Goal: Information Seeking & Learning: Find specific fact

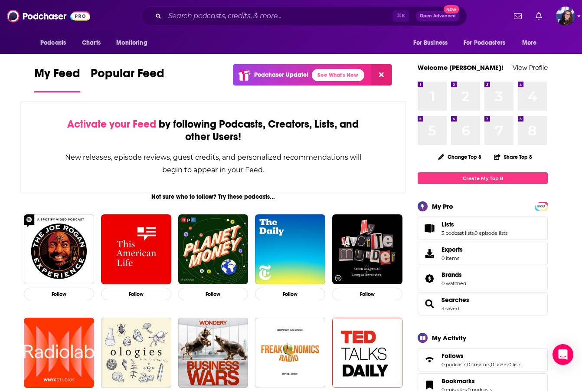
click at [579, 18] on icon "Show profile menu" at bounding box center [578, 15] width 3 height 5
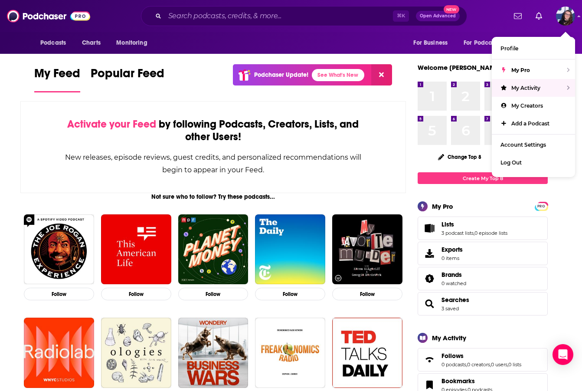
click at [489, 11] on div "⌘ K Open Advanced New" at bounding box center [303, 16] width 405 height 20
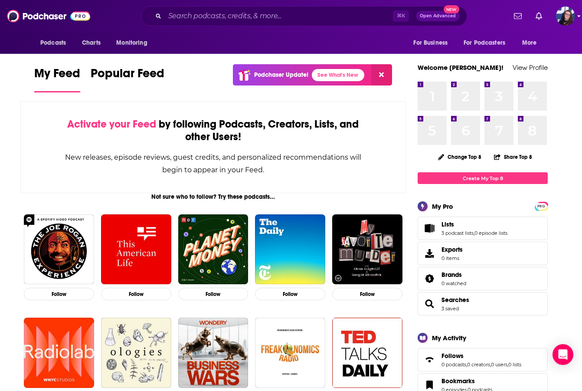
click at [580, 18] on icon "Show profile menu" at bounding box center [578, 15] width 3 height 5
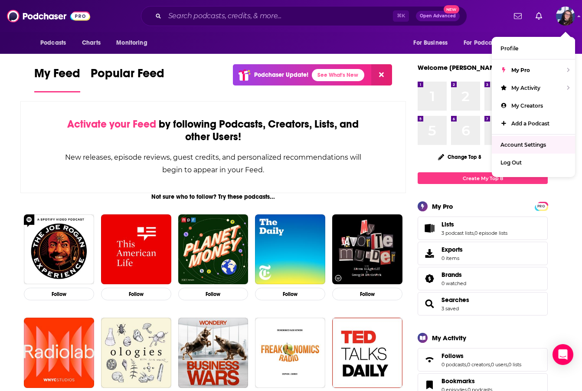
click at [528, 147] on span "Account Settings" at bounding box center [523, 144] width 46 height 7
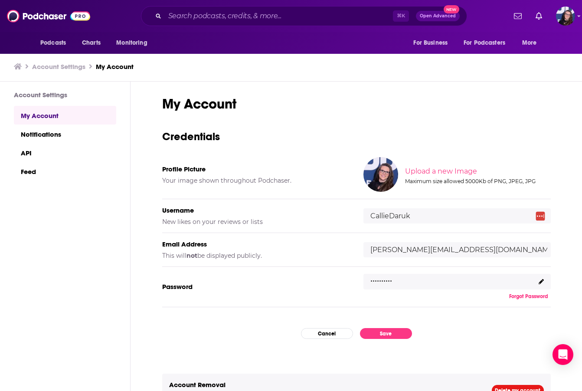
click at [539, 281] on icon at bounding box center [541, 281] width 5 height 5
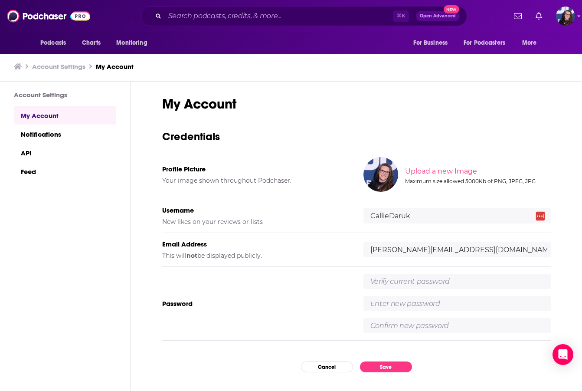
click at [454, 283] on input "text" at bounding box center [456, 281] width 187 height 15
click at [300, 292] on div "Password" at bounding box center [356, 304] width 388 height 74
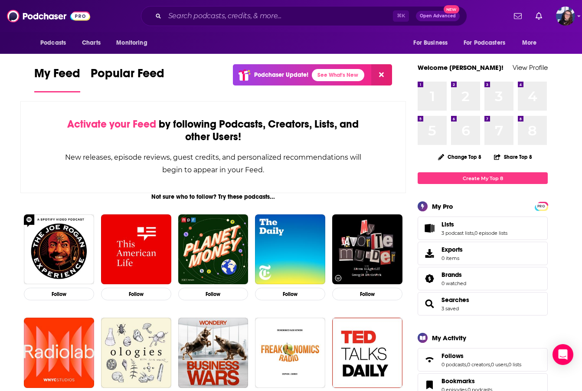
click at [578, 16] on icon "Show profile menu" at bounding box center [578, 15] width 3 height 5
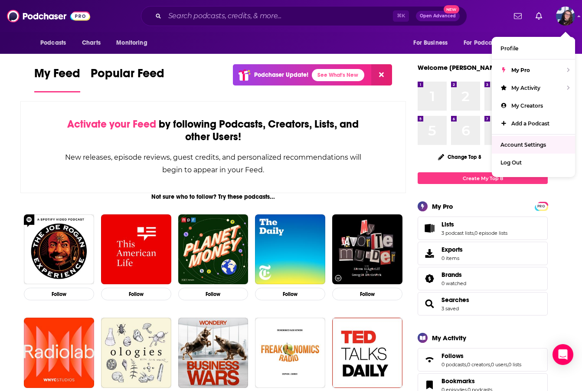
click at [536, 148] on span "Account Settings" at bounding box center [523, 144] width 46 height 7
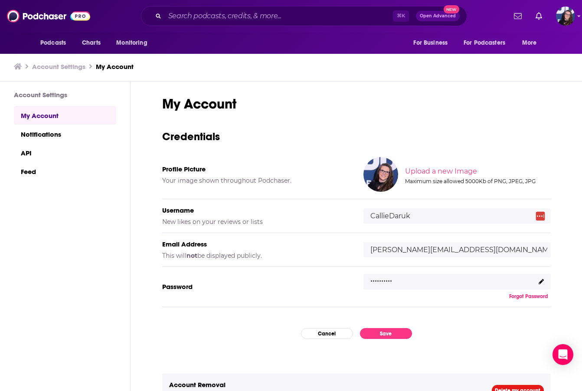
click at [394, 279] on div ".........." at bounding box center [456, 282] width 187 height 16
click at [539, 279] on icon at bounding box center [541, 281] width 5 height 5
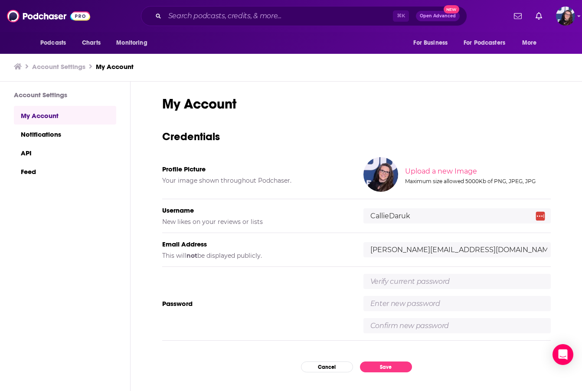
click at [467, 282] on input "text" at bounding box center [456, 281] width 187 height 15
type input "Isaiah535!"
type input "W"
type input "Mywholeheart4ever!"
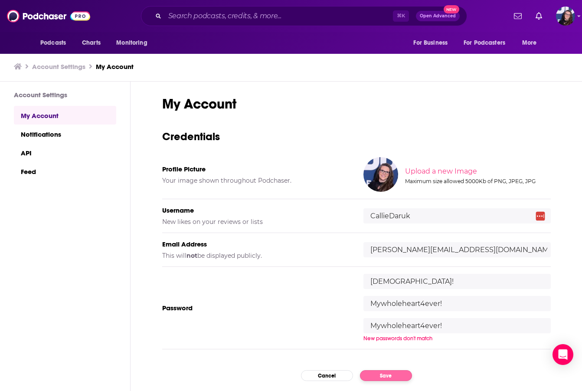
type input "Mywholeheart4ever!"
click at [382, 375] on div "My Account Credentials Profile Picture Your image shown throughout Podchaser. U…" at bounding box center [356, 249] width 388 height 309
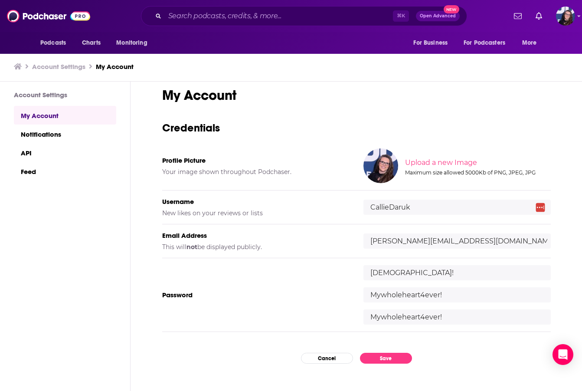
click at [388, 293] on input "Mywholeheart4ever!" at bounding box center [456, 294] width 187 height 15
click at [440, 297] on input "Mywholeheart4ever!" at bounding box center [456, 294] width 187 height 15
drag, startPoint x: 442, startPoint y: 294, endPoint x: 344, endPoint y: 292, distance: 98.0
click at [344, 292] on div "Password Isaiah535! Mywholeheart4ever! Mywholeheart4ever!" at bounding box center [356, 295] width 388 height 74
type input "Mywholeheart4ever!"
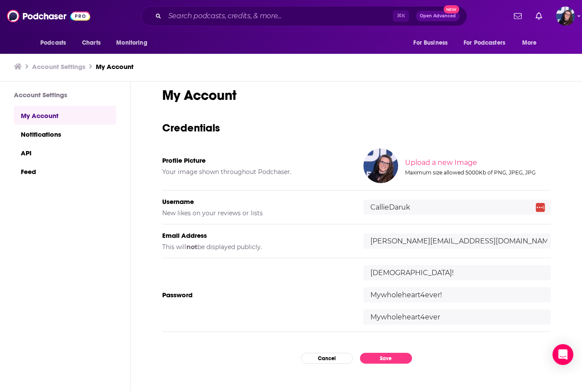
type input "Mywholeheart4ever!"
click at [375, 356] on button "Save" at bounding box center [386, 358] width 52 height 11
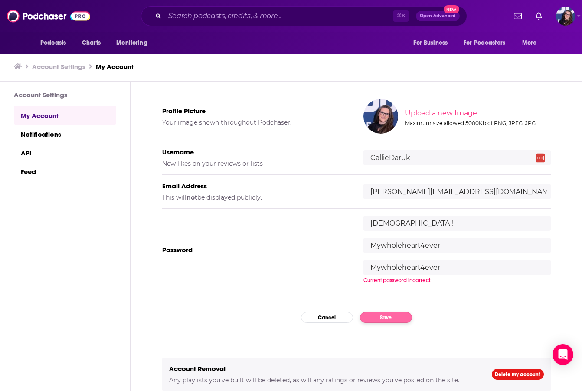
scroll to position [0, 0]
click at [402, 221] on input "Isaiah535!" at bounding box center [456, 222] width 187 height 15
click at [538, 160] on rect at bounding box center [539, 157] width 9 height 9
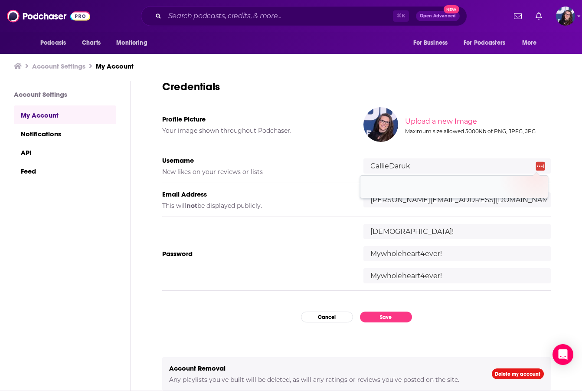
scroll to position [49, 0]
click at [298, 281] on div "Password Isaiah535! Mywholeheart4ever! Mywholeheart4ever!" at bounding box center [356, 254] width 388 height 74
click at [296, 288] on div "Password Isaiah535! Mywholeheart4ever! Mywholeheart4ever!" at bounding box center [356, 254] width 388 height 74
click at [573, 18] on img "Logged in as CallieDaruk" at bounding box center [565, 16] width 19 height 19
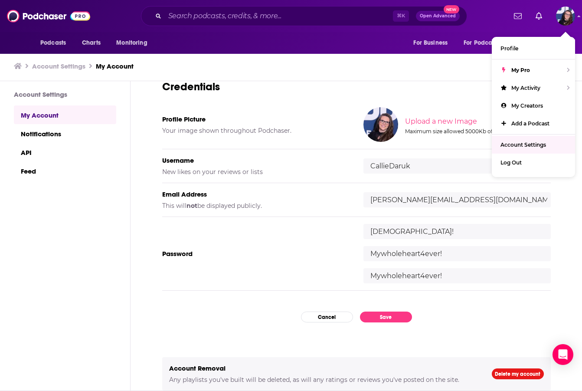
click at [519, 143] on span "Account Settings" at bounding box center [523, 144] width 46 height 7
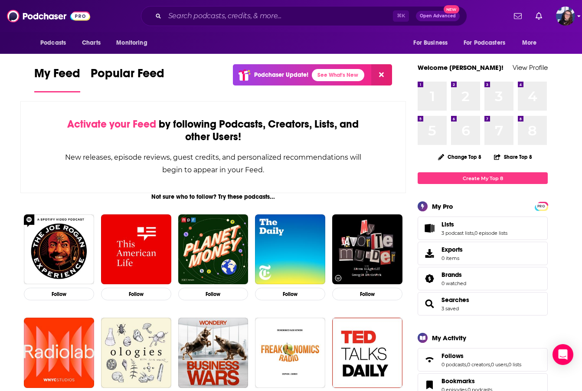
click at [566, 22] on img "Logged in as CallieDaruk" at bounding box center [565, 16] width 19 height 19
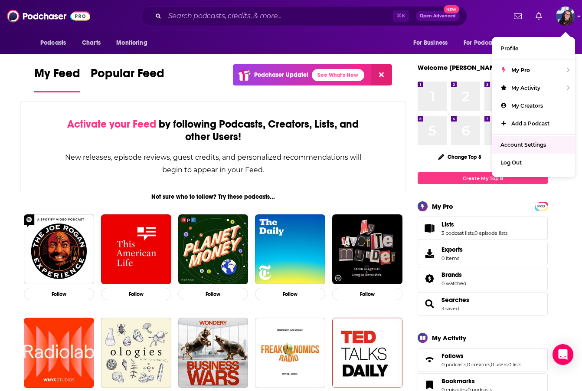
click at [522, 141] on link "Account Settings" at bounding box center [533, 145] width 83 height 18
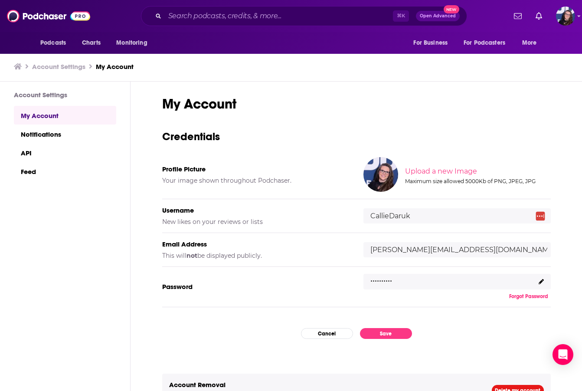
click at [512, 297] on button "Forgot Password" at bounding box center [528, 296] width 44 height 7
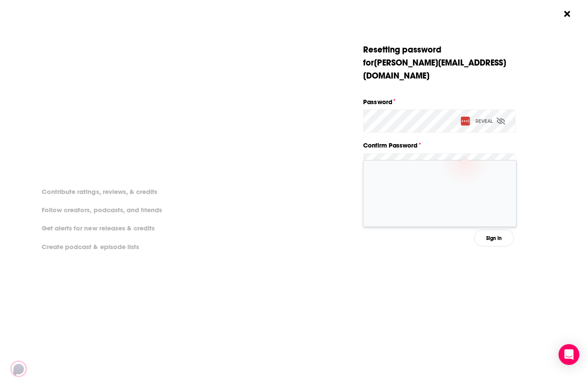
click at [532, 203] on div "Dialog" at bounding box center [592, 144] width 153 height 203
click at [495, 183] on button "Reset Password" at bounding box center [474, 191] width 83 height 17
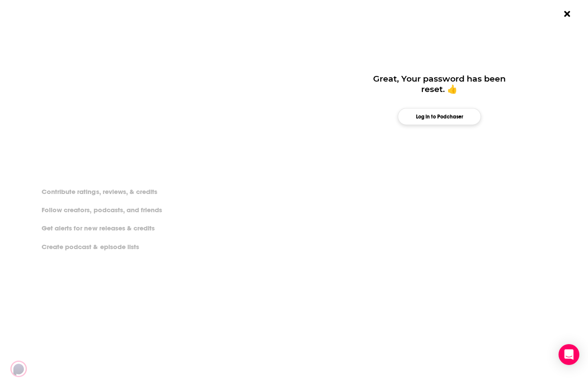
click at [444, 118] on button "Log in to Podchaser" at bounding box center [439, 116] width 83 height 17
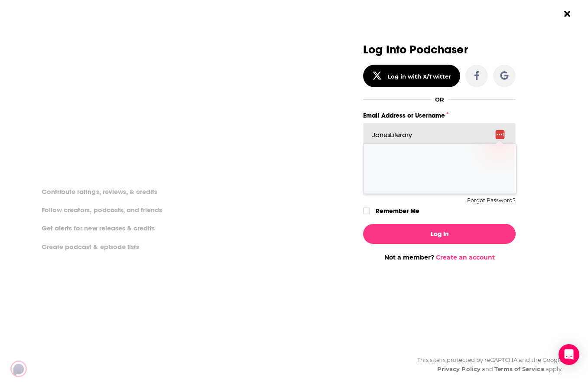
drag, startPoint x: 418, startPoint y: 134, endPoint x: 334, endPoint y: 134, distance: 83.7
click at [545, 161] on div "Log Into Podchaser Log in with X/Twitter OR Email Address or Username callie.da…" at bounding box center [444, 195] width 288 height 391
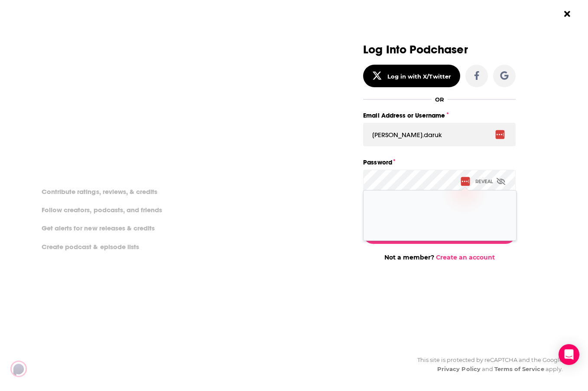
click at [268, 170] on div "Log in or create an account to make the most of Podchaser's awesome features, m…" at bounding box center [294, 195] width 588 height 391
click at [556, 173] on div "Log Into Podchaser Log in with X/Twitter OR Email Address or Username callie.da…" at bounding box center [444, 195] width 288 height 391
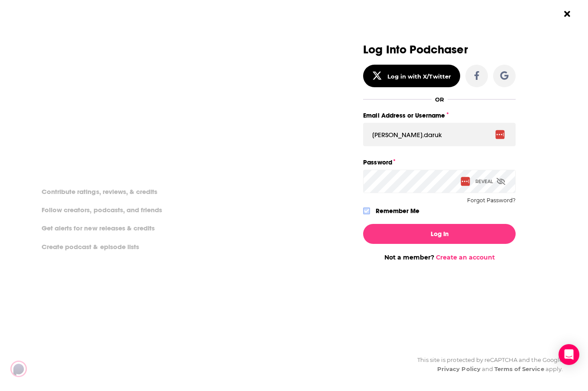
click at [368, 210] on icon "Dialog" at bounding box center [366, 211] width 5 height 4
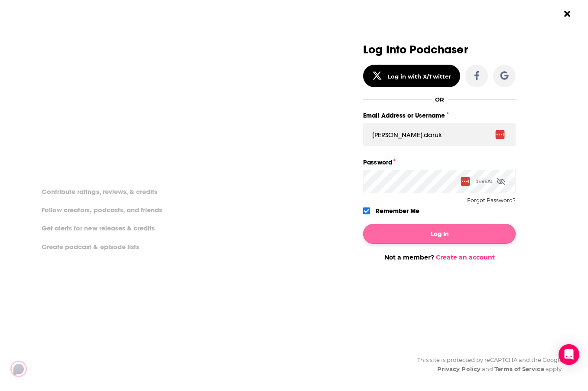
click at [424, 233] on button "Log In" at bounding box center [439, 234] width 153 height 20
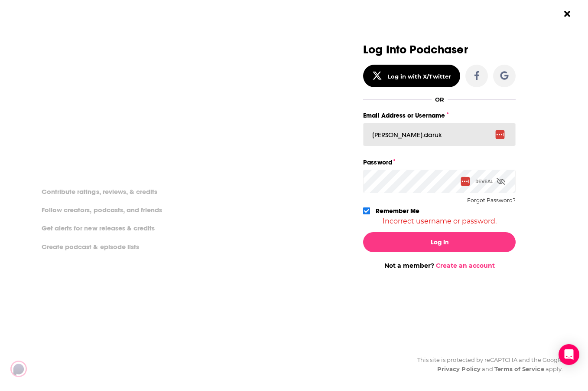
click at [419, 137] on input "callie.daruk" at bounding box center [439, 134] width 153 height 23
drag, startPoint x: 417, startPoint y: 134, endPoint x: 299, endPoint y: 135, distance: 117.5
click at [297, 135] on div "Log in or create an account to make the most of Podchaser's awesome features, m…" at bounding box center [294, 195] width 588 height 391
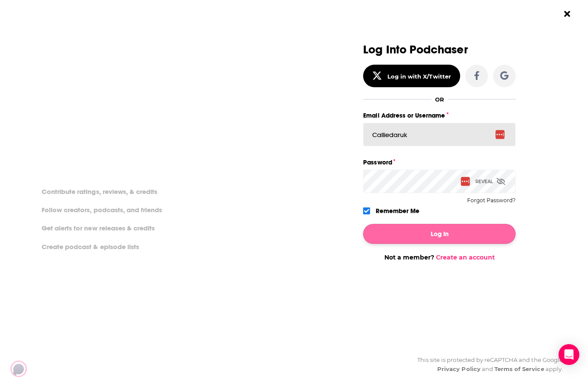
type input "Calliedaruk"
click at [424, 232] on button "Log In" at bounding box center [439, 234] width 153 height 20
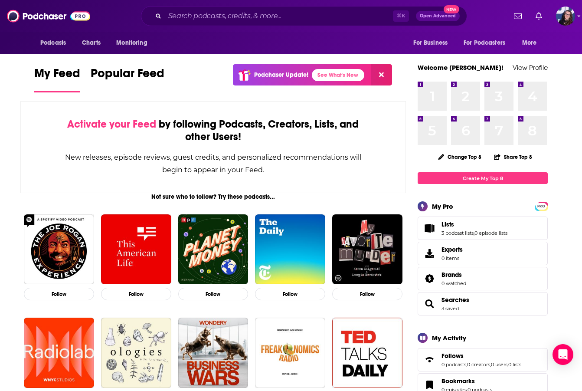
click at [461, 227] on link "Lists" at bounding box center [474, 224] width 66 height 8
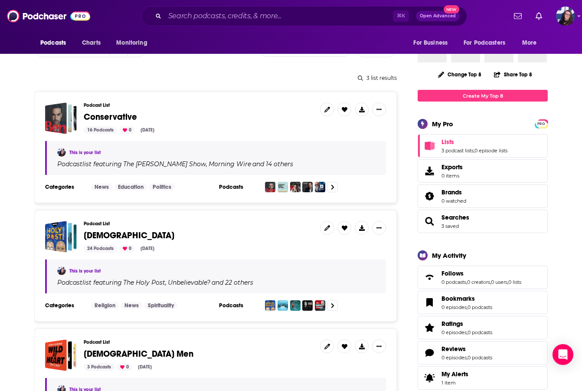
scroll to position [78, 0]
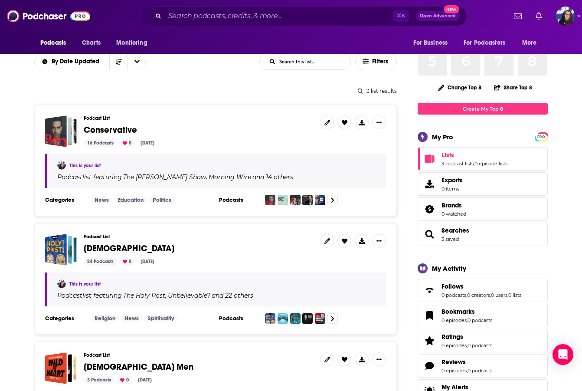
click at [159, 119] on h3 "Podcast List" at bounding box center [198, 118] width 229 height 6
click at [264, 133] on span "Conservative" at bounding box center [198, 130] width 229 height 10
click at [376, 120] on icon "Show More Button" at bounding box center [378, 122] width 5 height 5
click at [264, 125] on span "Conservative" at bounding box center [198, 130] width 229 height 10
click at [211, 131] on span "Conservative" at bounding box center [198, 130] width 229 height 10
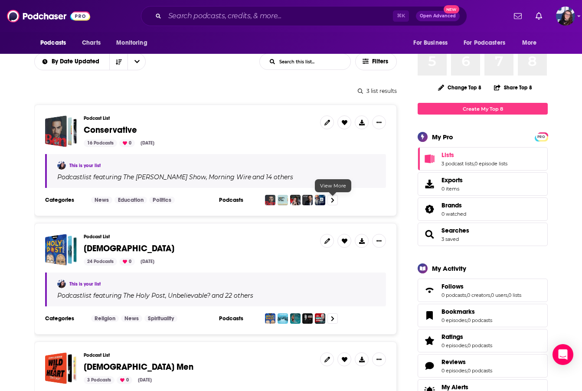
click at [332, 199] on icon at bounding box center [332, 199] width 3 height 5
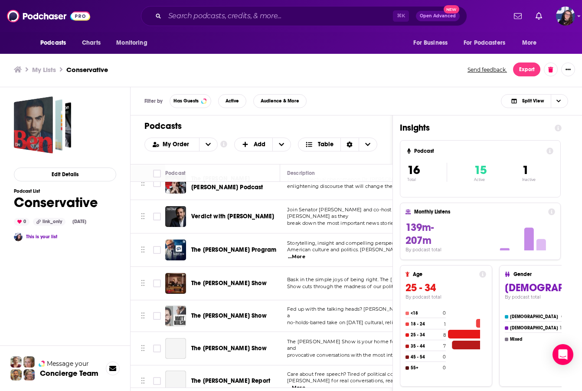
scroll to position [172, 0]
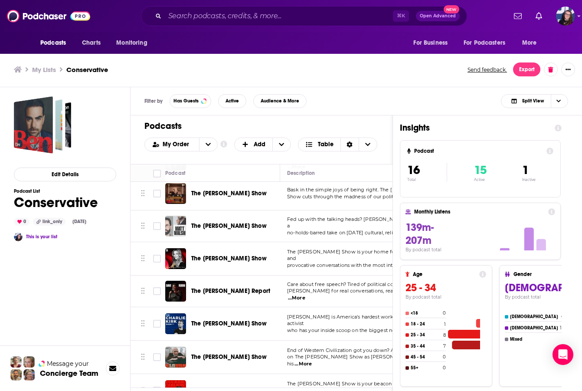
click at [330, 71] on ul "My Lists Conservative" at bounding box center [236, 69] width 444 height 8
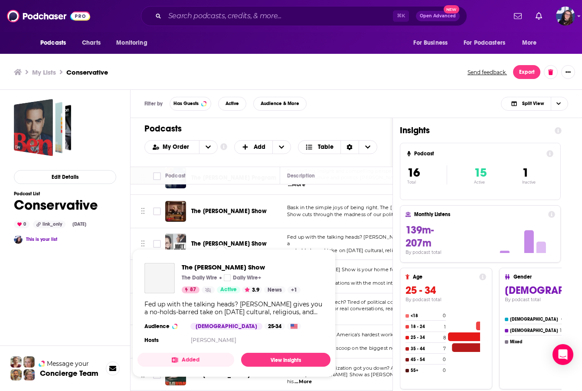
scroll to position [3, 0]
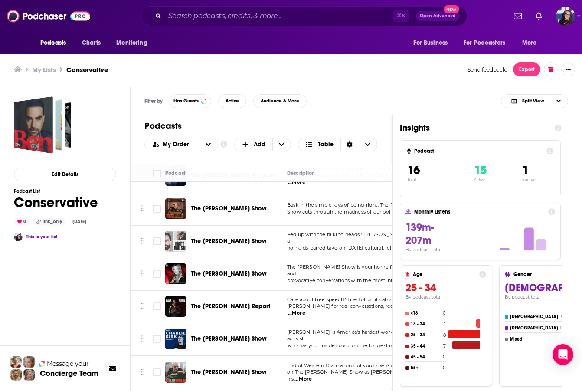
click at [357, 73] on ul "My Lists Conservative" at bounding box center [236, 69] width 444 height 8
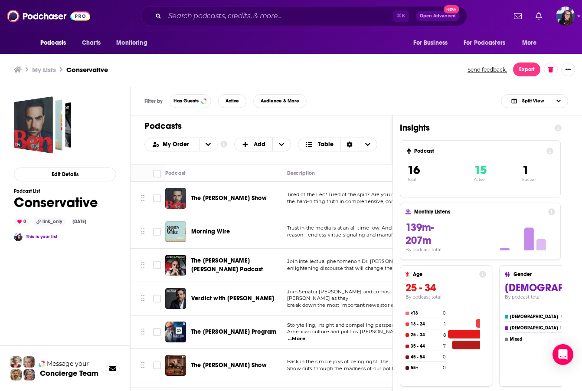
scroll to position [0, 0]
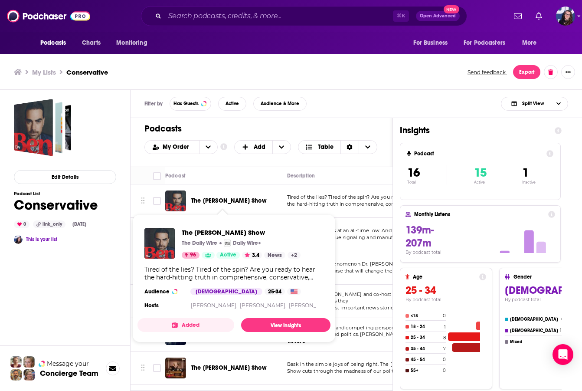
click at [219, 199] on span "The Ben Shapiro Show" at bounding box center [228, 200] width 75 height 7
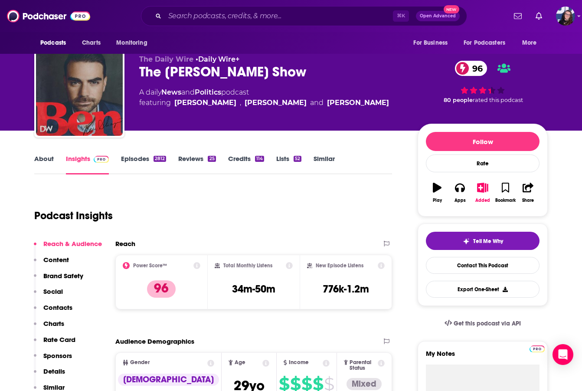
scroll to position [13, 0]
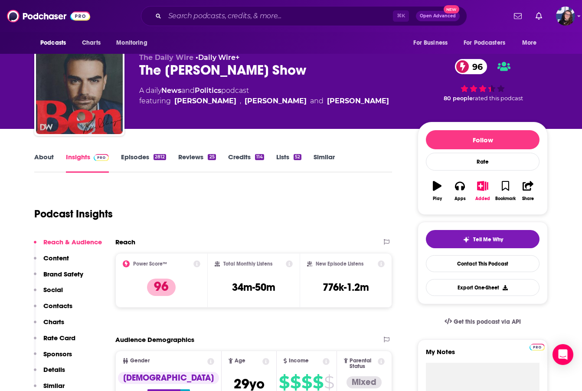
click at [47, 157] on link "About" at bounding box center [44, 163] width 20 height 20
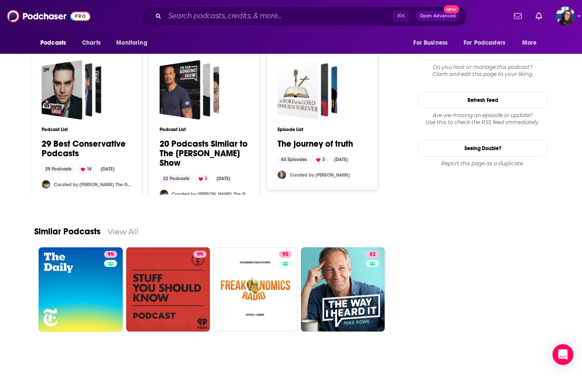
scroll to position [1070, 0]
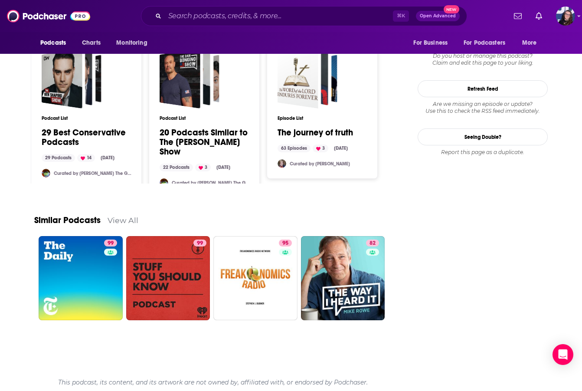
click at [119, 220] on link "View All" at bounding box center [123, 219] width 31 height 9
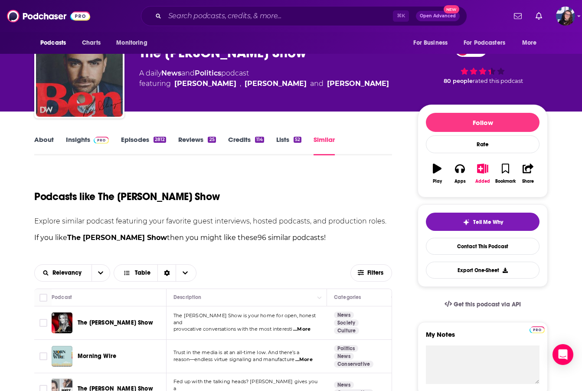
scroll to position [46, 0]
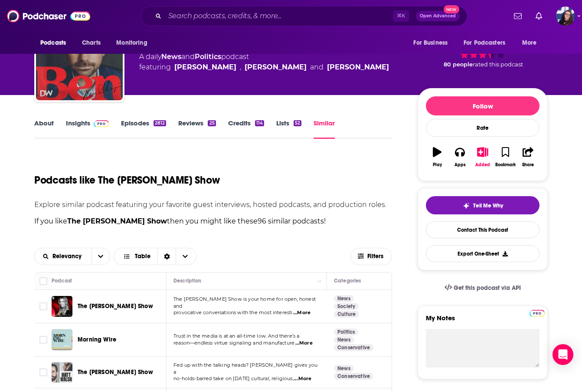
click at [47, 122] on link "About" at bounding box center [44, 129] width 20 height 20
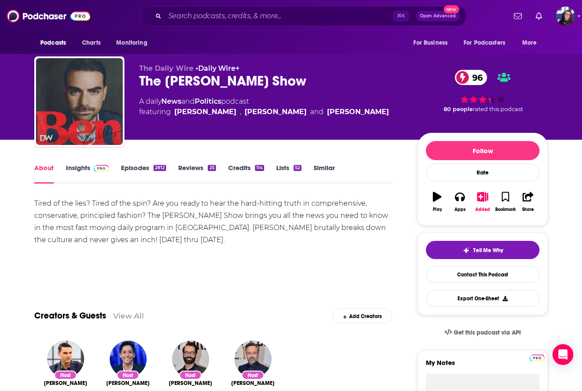
scroll to position [3, 0]
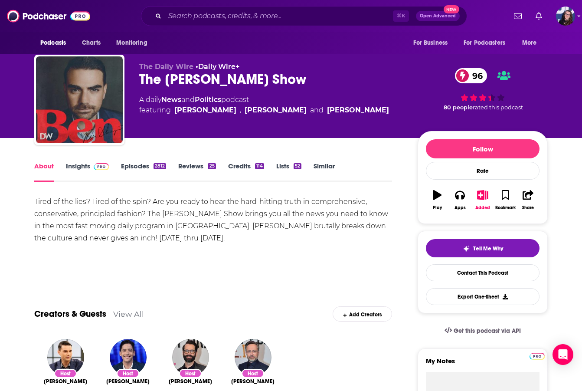
click at [72, 164] on link "Insights" at bounding box center [87, 172] width 43 height 20
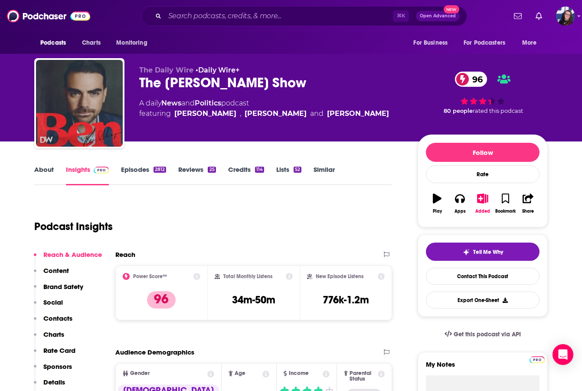
scroll to position [8, 0]
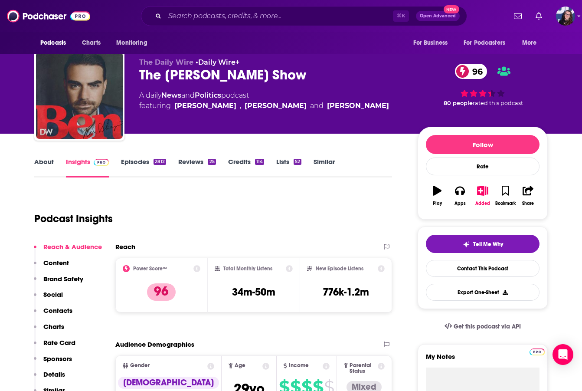
click at [436, 193] on icon "button" at bounding box center [437, 191] width 9 height 10
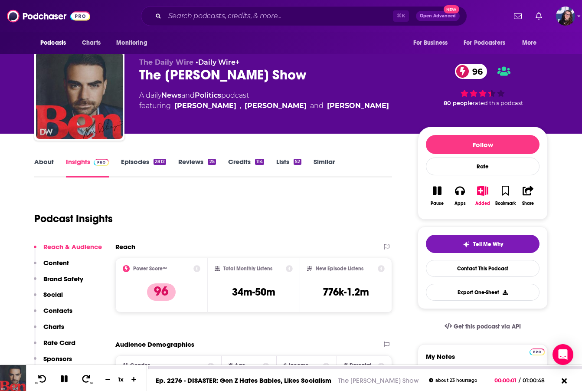
click at [60, 377] on icon at bounding box center [64, 379] width 10 height 8
click at [565, 381] on icon at bounding box center [564, 380] width 5 height 5
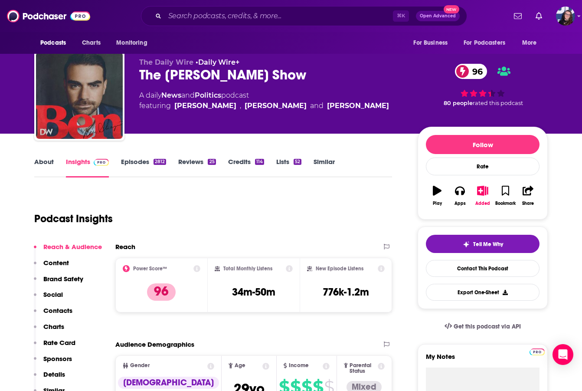
click at [481, 191] on icon "button" at bounding box center [482, 191] width 11 height 10
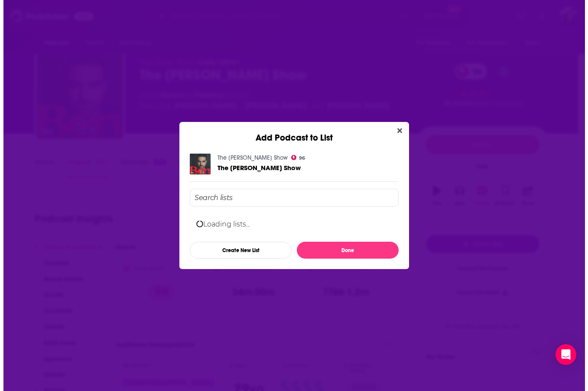
scroll to position [0, 0]
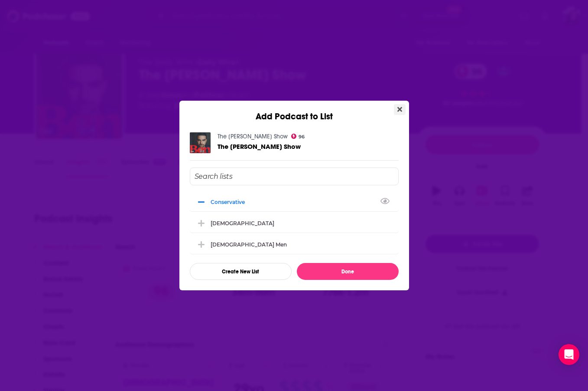
click at [400, 108] on icon "Close" at bounding box center [400, 109] width 5 height 5
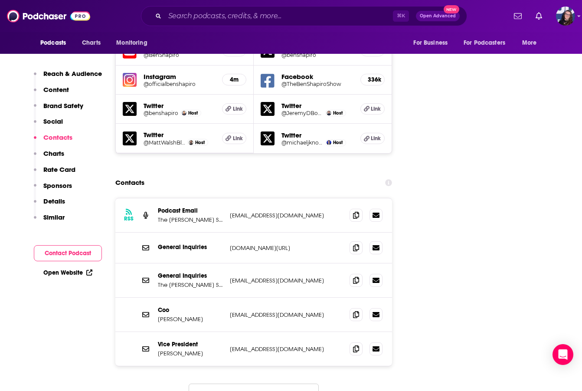
scroll to position [1021, 0]
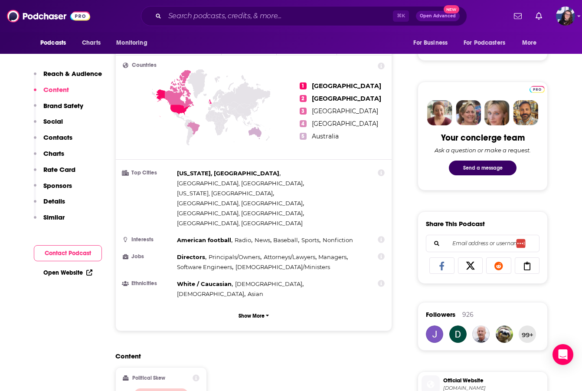
scroll to position [0, 0]
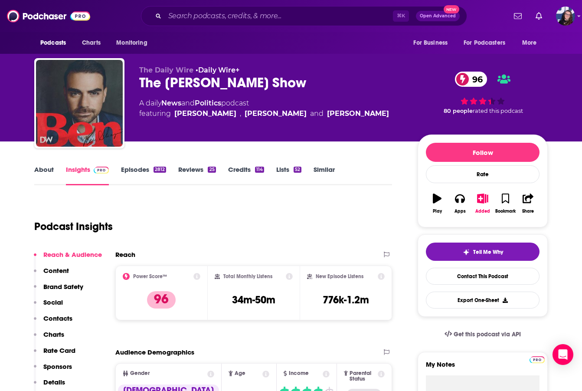
click at [141, 170] on link "Episodes 2812" at bounding box center [143, 175] width 45 height 20
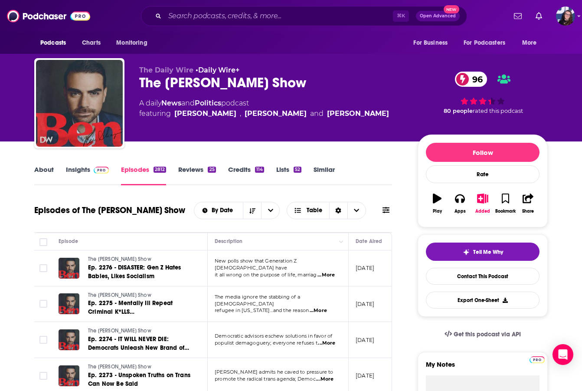
click at [194, 171] on link "Reviews 25" at bounding box center [196, 175] width 37 height 20
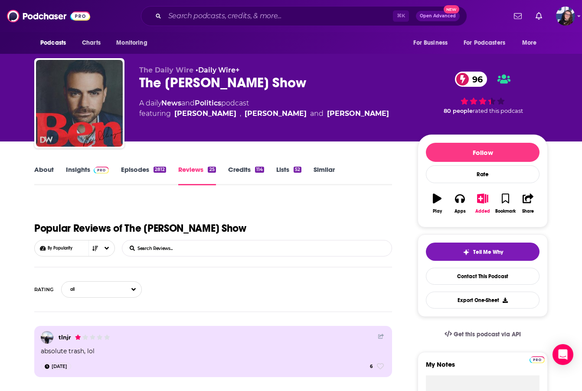
click at [238, 168] on link "Credits 114" at bounding box center [246, 175] width 36 height 20
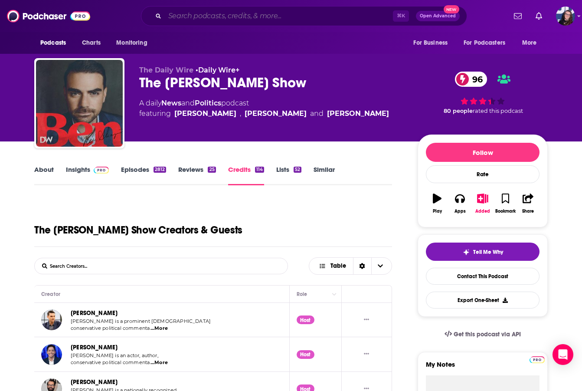
click at [186, 18] on input "Search podcasts, credits, & more..." at bounding box center [279, 16] width 228 height 14
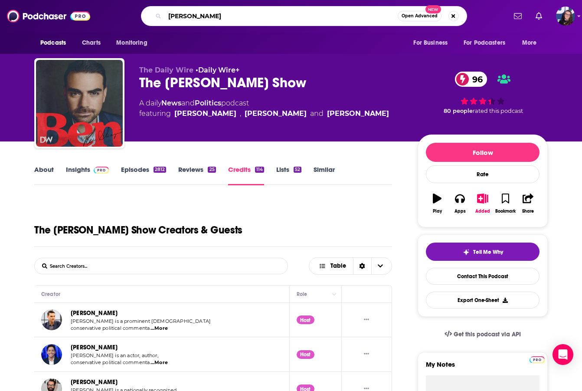
type input "mike flynt"
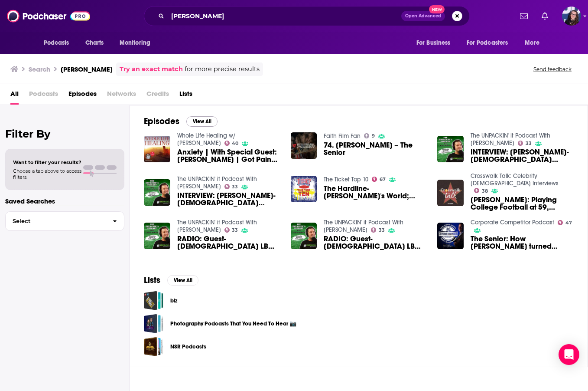
click at [203, 121] on button "View All" at bounding box center [201, 121] width 31 height 10
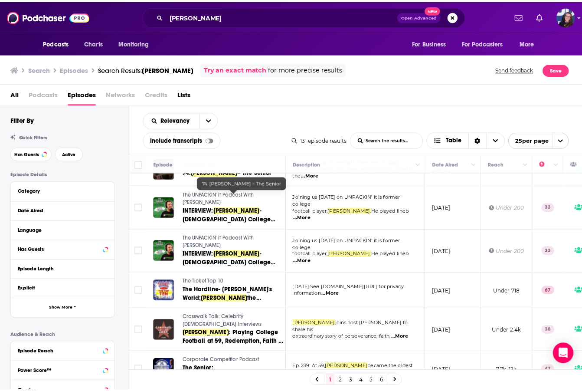
scroll to position [72, 0]
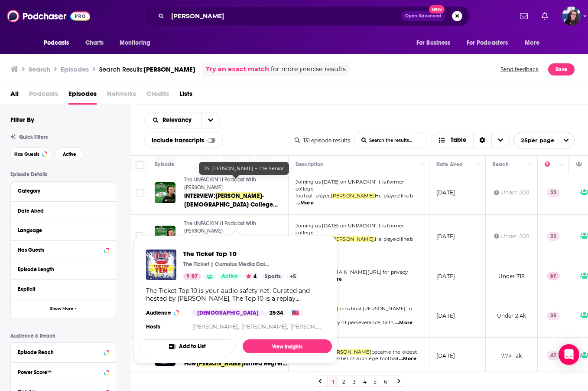
click at [195, 255] on span "The Ticket Top 10" at bounding box center [241, 253] width 116 height 8
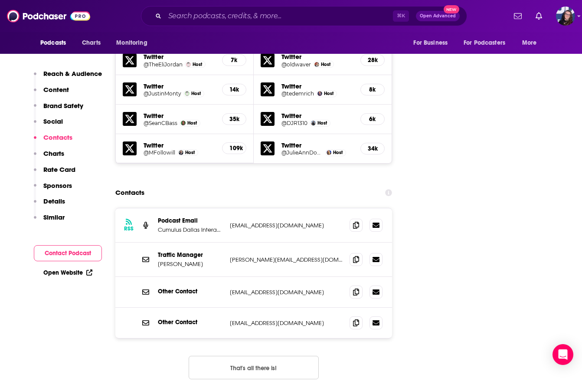
scroll to position [1168, 0]
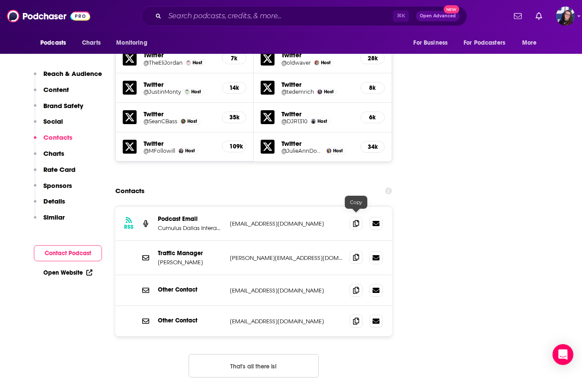
click at [356, 254] on icon at bounding box center [356, 257] width 6 height 7
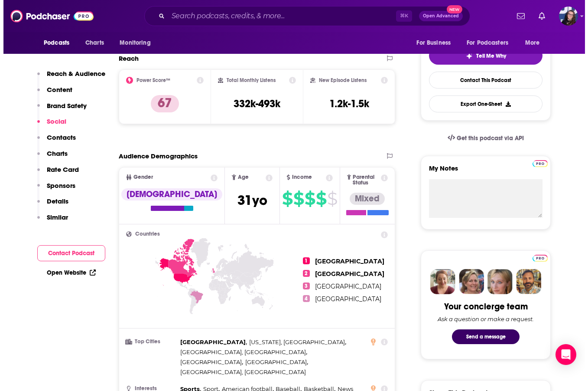
scroll to position [0, 0]
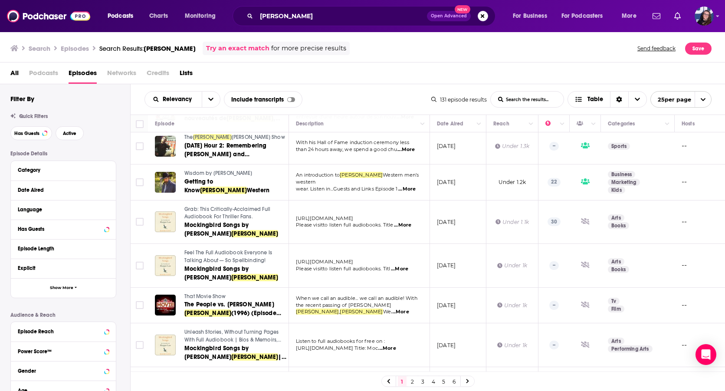
scroll to position [728, 0]
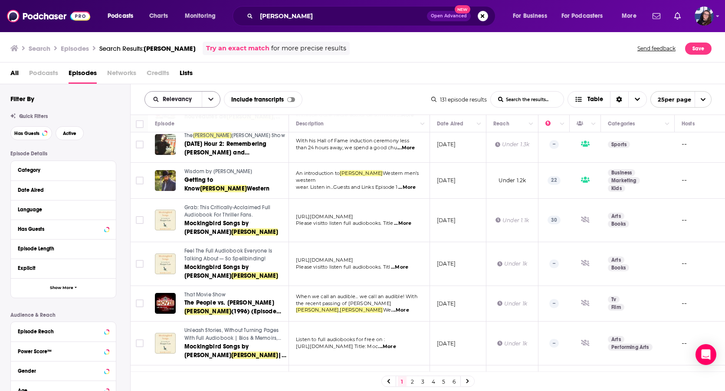
click at [209, 99] on icon "open menu" at bounding box center [210, 99] width 5 height 3
click at [181, 172] on span "Power Score" at bounding box center [187, 173] width 51 height 5
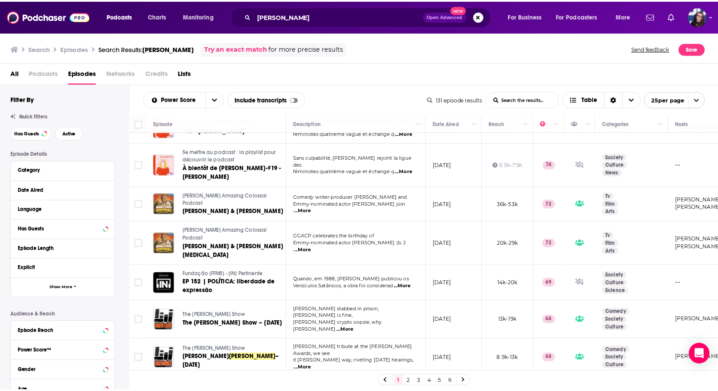
scroll to position [170, 0]
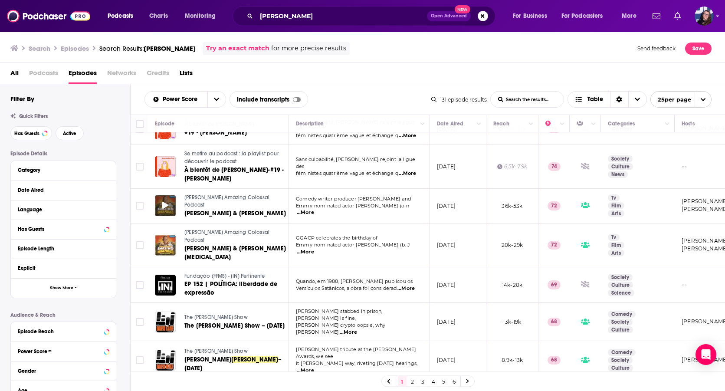
click at [171, 196] on div at bounding box center [165, 205] width 21 height 21
drag, startPoint x: 166, startPoint y: 200, endPoint x: 178, endPoint y: 199, distance: 11.3
click at [166, 201] on span at bounding box center [165, 206] width 6 height 10
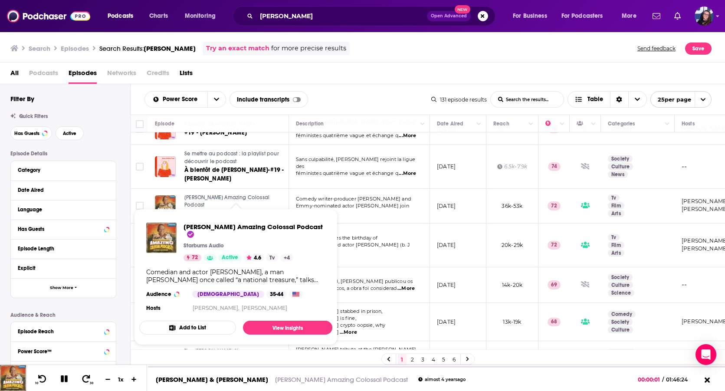
click at [192, 194] on link "Gilbert Gottfried's Amazing Colossal Podcast" at bounding box center [235, 201] width 103 height 15
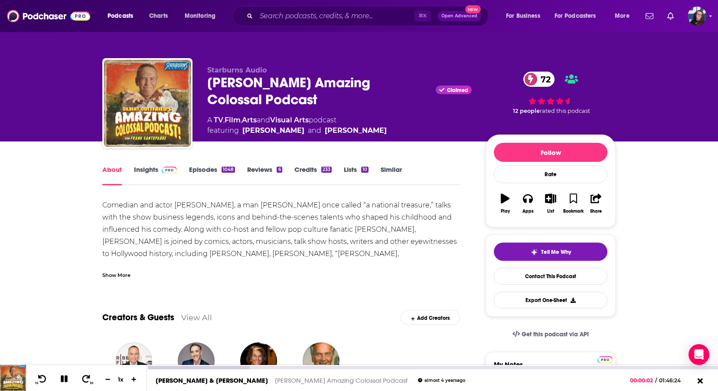
click at [66, 379] on icon at bounding box center [64, 378] width 7 height 7
click at [549, 200] on icon "button" at bounding box center [550, 198] width 11 height 10
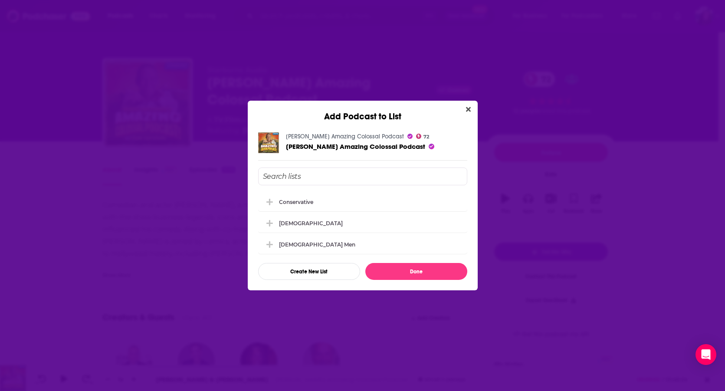
click at [314, 172] on input "Add Podcast To List" at bounding box center [362, 176] width 209 height 18
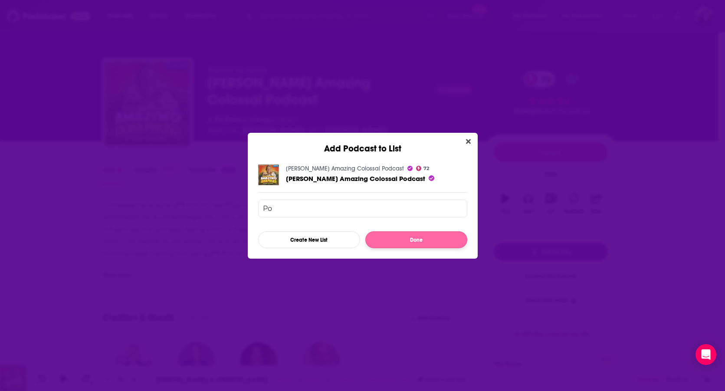
type input "P"
type input "R"
type input "Potential"
click at [425, 238] on button "Done" at bounding box center [416, 239] width 102 height 17
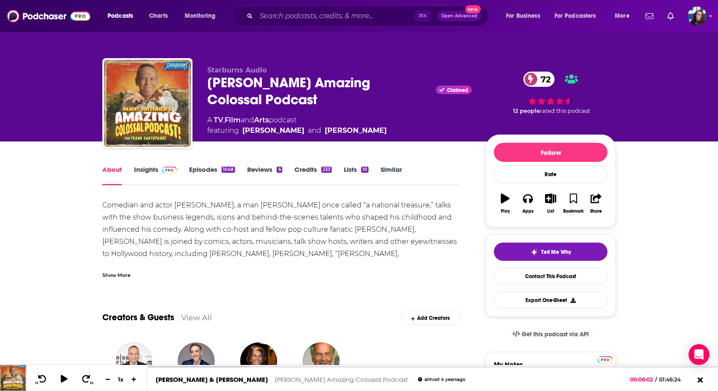
click at [552, 200] on icon "button" at bounding box center [550, 198] width 11 height 10
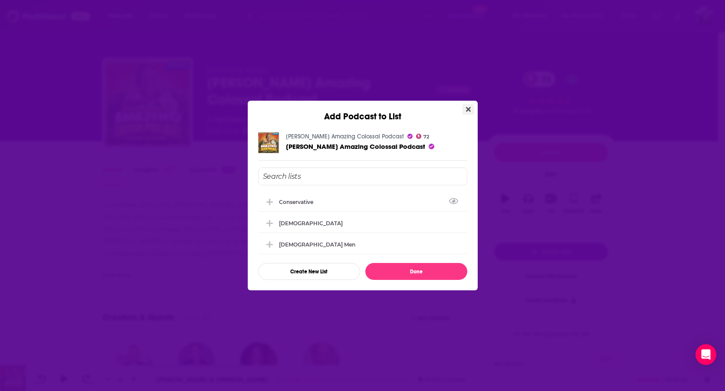
click at [469, 107] on icon "Close" at bounding box center [468, 109] width 5 height 5
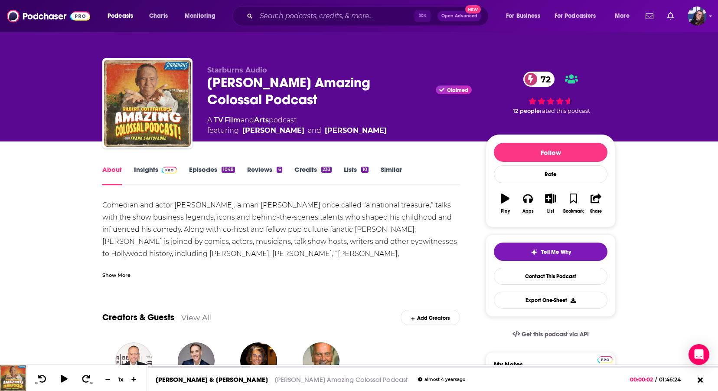
click at [550, 196] on icon "button" at bounding box center [550, 198] width 11 height 10
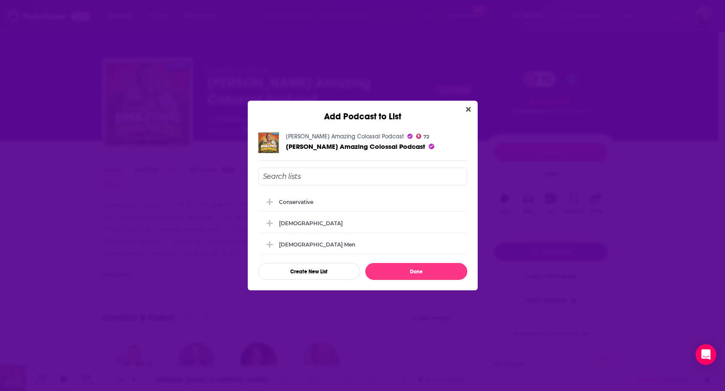
click at [347, 170] on input "Add Podcast To List" at bounding box center [362, 176] width 209 height 18
click at [321, 275] on button "Create New List" at bounding box center [309, 271] width 102 height 17
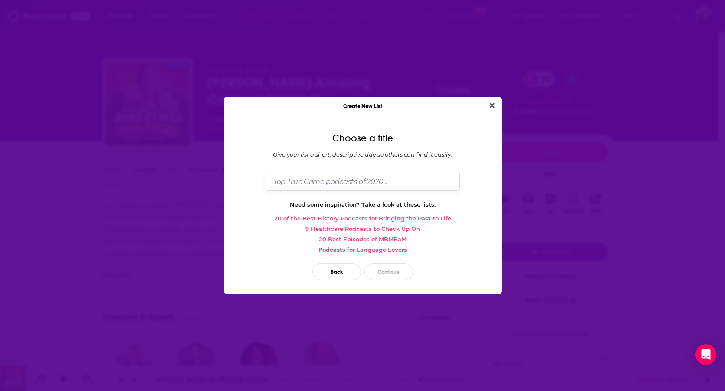
drag, startPoint x: 326, startPoint y: 176, endPoint x: 332, endPoint y: 175, distance: 6.2
click at [326, 176] on input "Dialog" at bounding box center [362, 181] width 194 height 19
type input "Potential"
click at [383, 271] on button "Continue" at bounding box center [388, 271] width 49 height 17
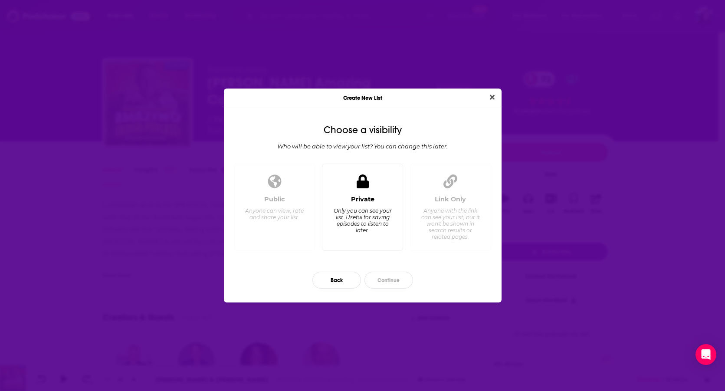
click at [357, 207] on div "Only you can see your list. Useful for saving episodes to listen to later." at bounding box center [362, 220] width 59 height 26
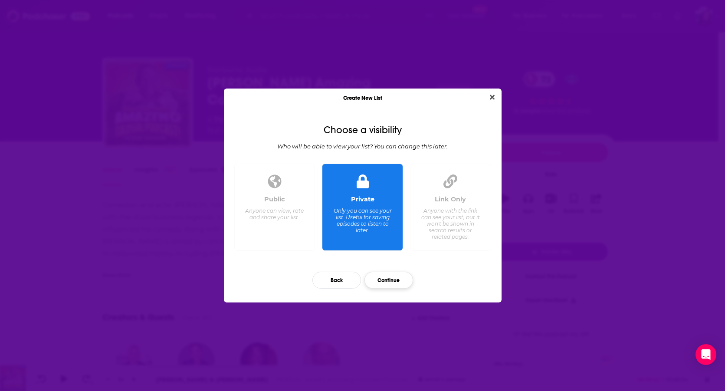
click at [397, 284] on button "Continue" at bounding box center [388, 279] width 49 height 17
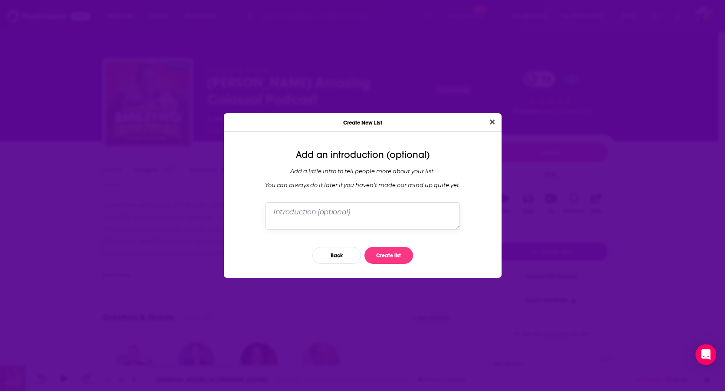
click at [324, 213] on textarea "Dialog" at bounding box center [362, 215] width 194 height 27
type textarea "Go back and research. May have potential."
click at [380, 255] on button "Create list" at bounding box center [388, 255] width 49 height 17
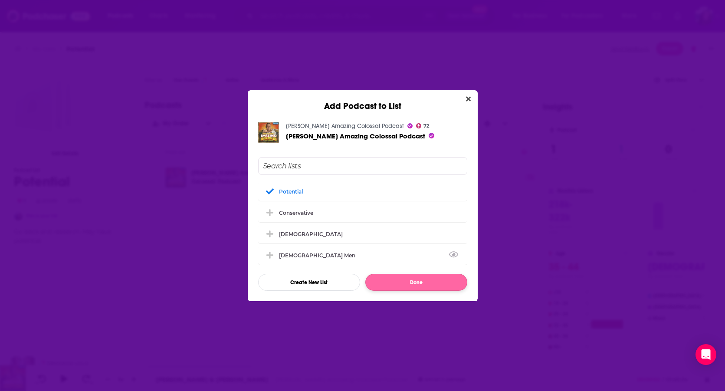
click at [418, 284] on button "Done" at bounding box center [416, 282] width 102 height 17
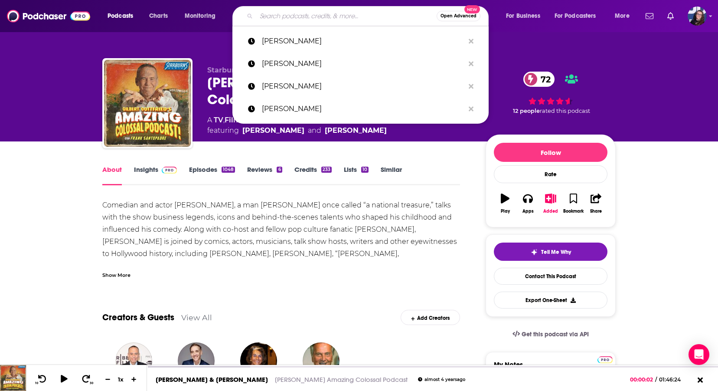
click at [287, 18] on input "Search podcasts, credits, & more..." at bounding box center [346, 16] width 180 height 14
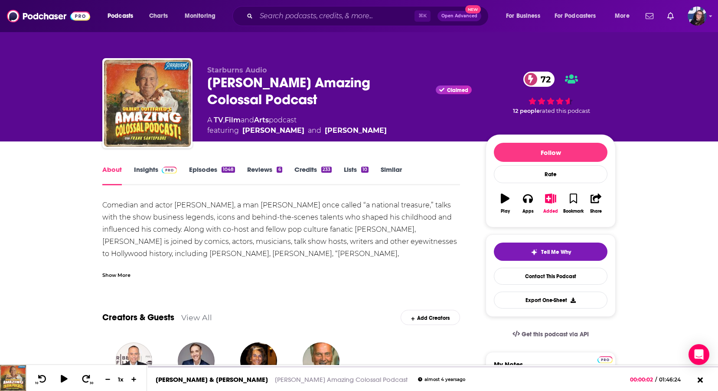
drag, startPoint x: 604, startPoint y: 44, endPoint x: 408, endPoint y: 21, distance: 198.2
click at [588, 44] on div "Starburns Audio Gilbert Gottfried's Amazing Colossal Podcast Claimed 72 A TV , …" at bounding box center [359, 70] width 555 height 141
click at [130, 15] on span "Podcasts" at bounding box center [121, 16] width 26 height 12
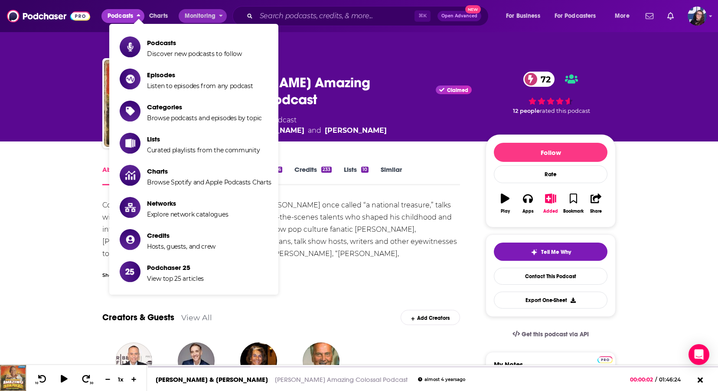
click at [203, 13] on span "Monitoring" at bounding box center [200, 16] width 31 height 12
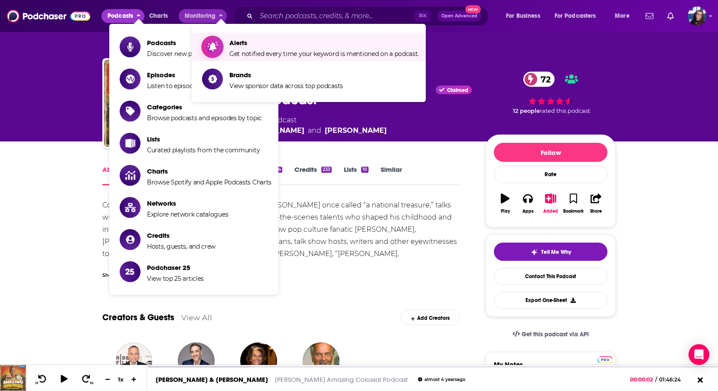
click at [238, 44] on span "Alerts" at bounding box center [323, 43] width 189 height 8
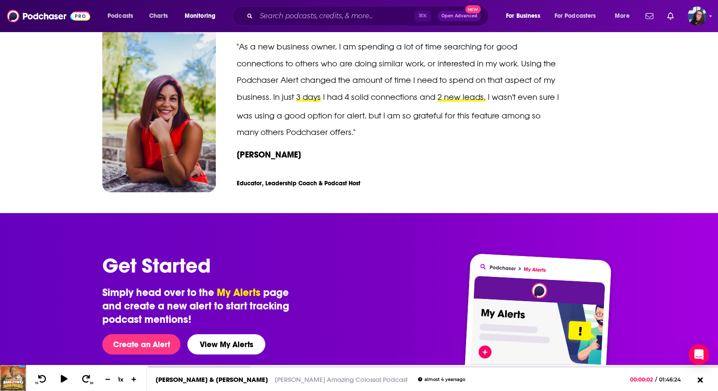
scroll to position [1164, 0]
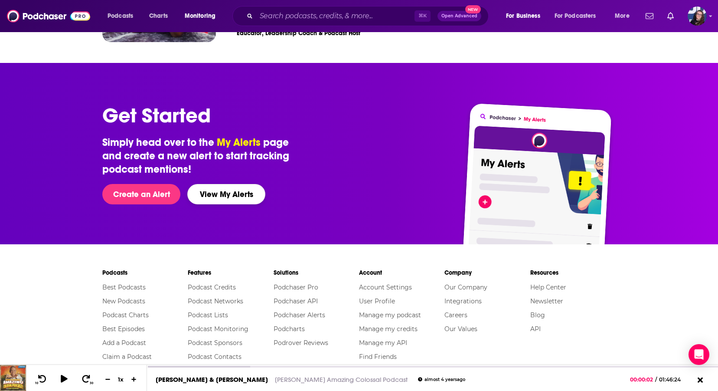
click at [238, 195] on button "View My Alerts" at bounding box center [226, 194] width 78 height 20
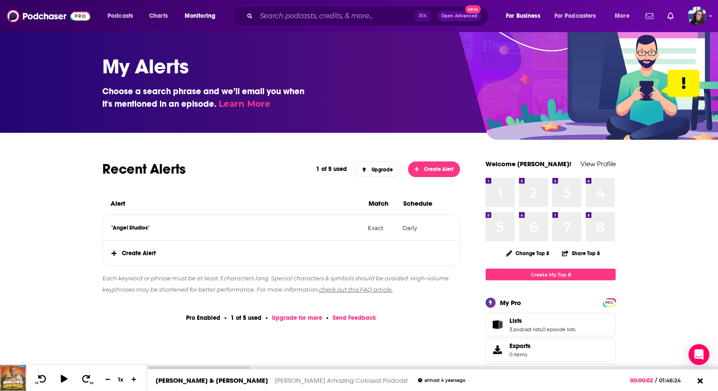
click at [588, 382] on icon at bounding box center [700, 380] width 5 height 5
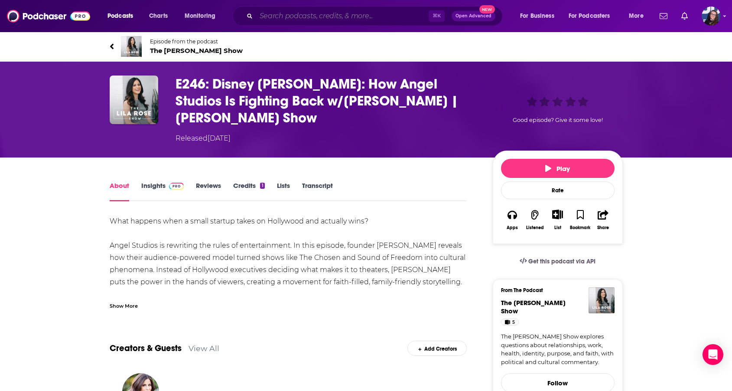
click at [279, 11] on input "Search podcasts, credits, & more..." at bounding box center [342, 16] width 173 height 14
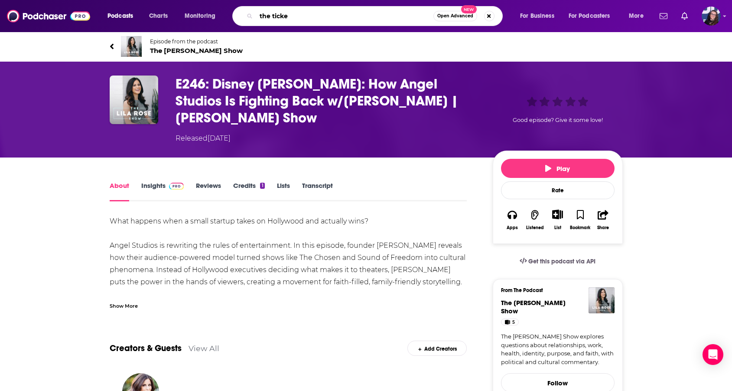
type input "the ticket"
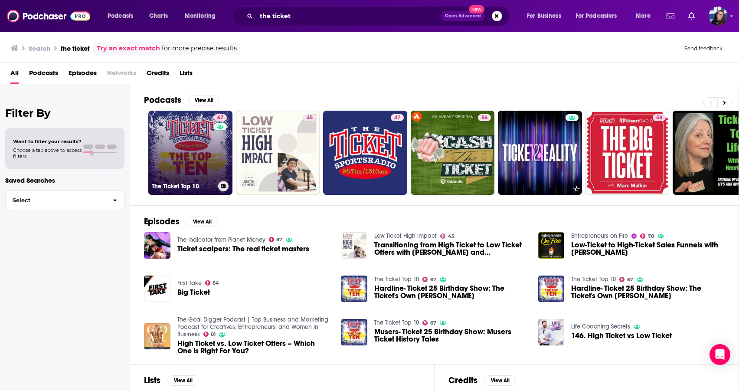
click at [205, 127] on link "67 The Ticket Top 10" at bounding box center [190, 153] width 84 height 84
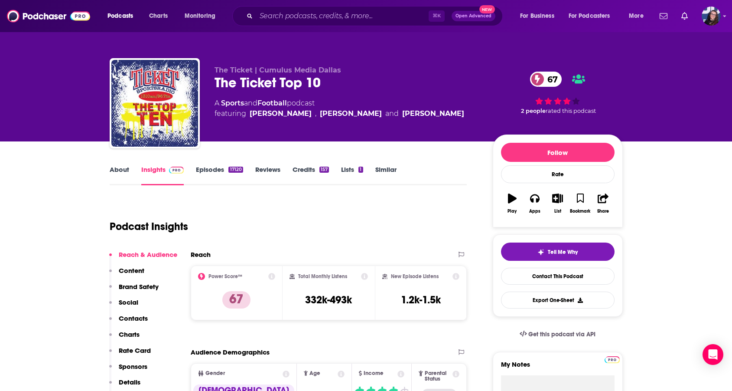
click at [124, 168] on link "About" at bounding box center [120, 175] width 20 height 20
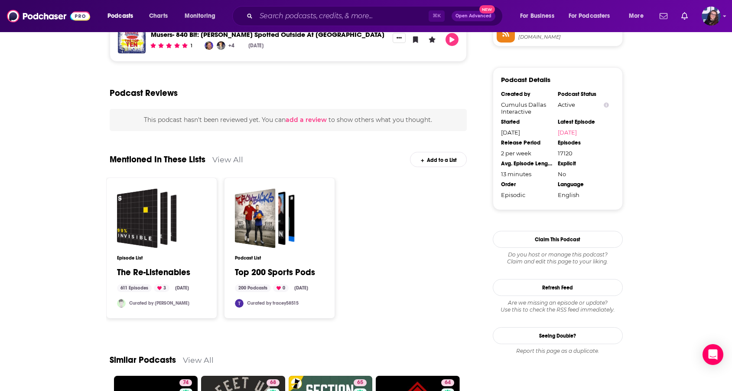
scroll to position [842, 0]
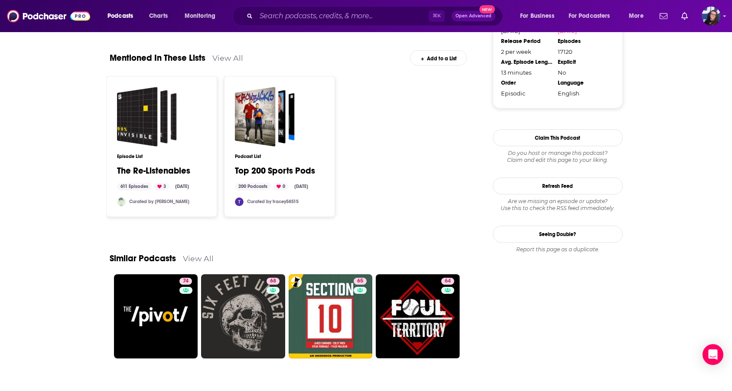
click at [318, 153] on div "Podcast List Top 200 Sports Pods 200 Podcasts 0 Apr 30, 2025 Curated by tracey5…" at bounding box center [279, 146] width 89 height 119
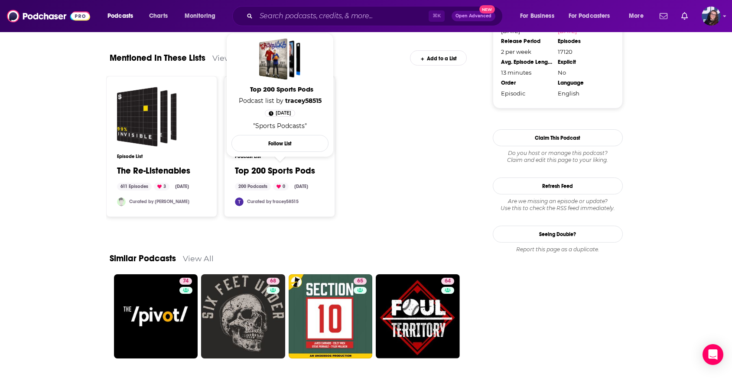
click at [286, 170] on link "Top 200 Sports Pods" at bounding box center [275, 171] width 80 height 10
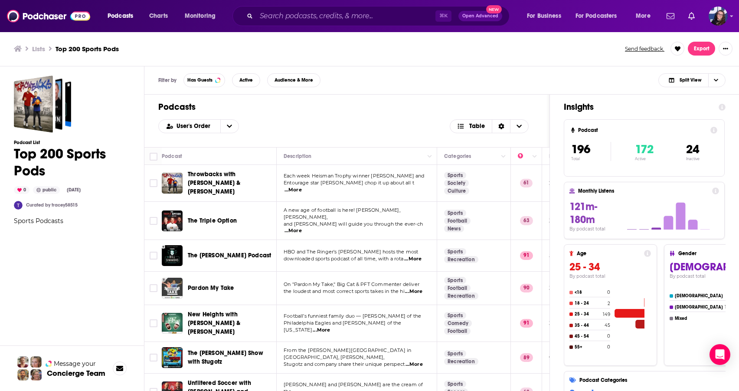
click at [581, 47] on button "Show More Button" at bounding box center [725, 49] width 14 height 14
click at [518, 59] on div "Lists Top 200 Sports Pods Send feedback. Export" at bounding box center [369, 48] width 739 height 35
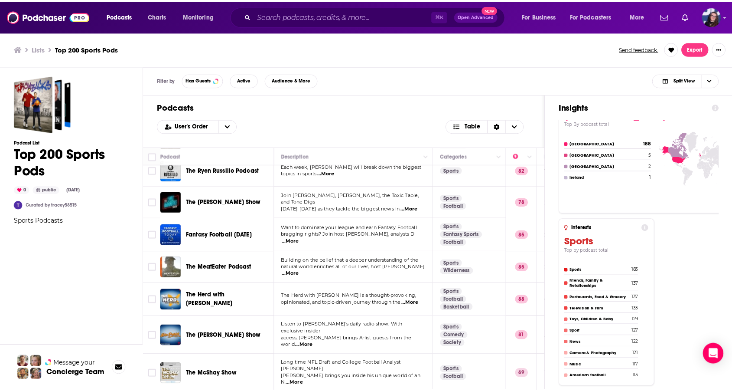
scroll to position [238, 0]
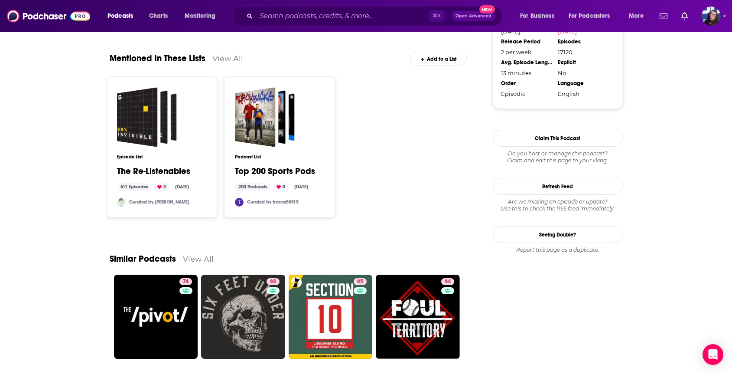
scroll to position [826, 0]
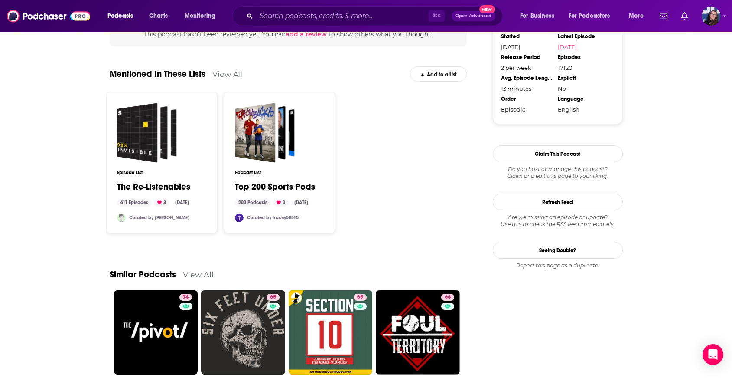
click at [314, 120] on div "Podcast List Top 200 Sports Pods 200 Podcasts 0 Apr 30, 2025 Curated by tracey5…" at bounding box center [279, 162] width 89 height 119
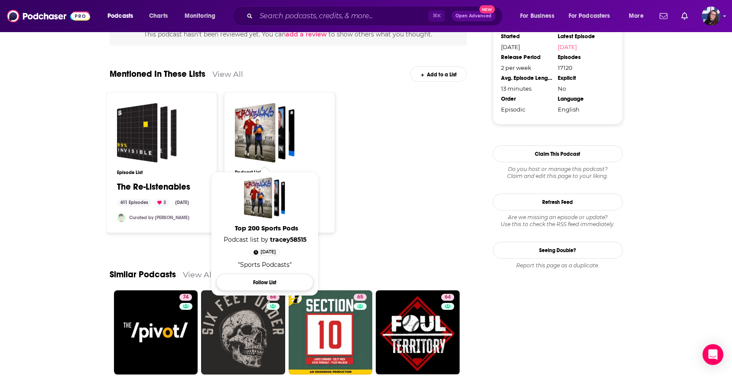
click at [258, 281] on button "Follow List" at bounding box center [264, 282] width 97 height 17
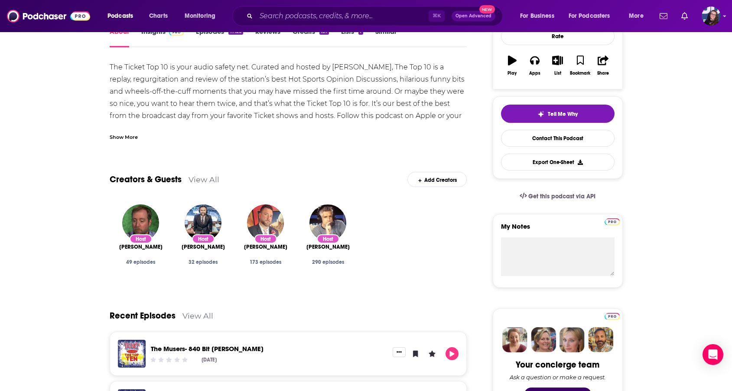
scroll to position [0, 0]
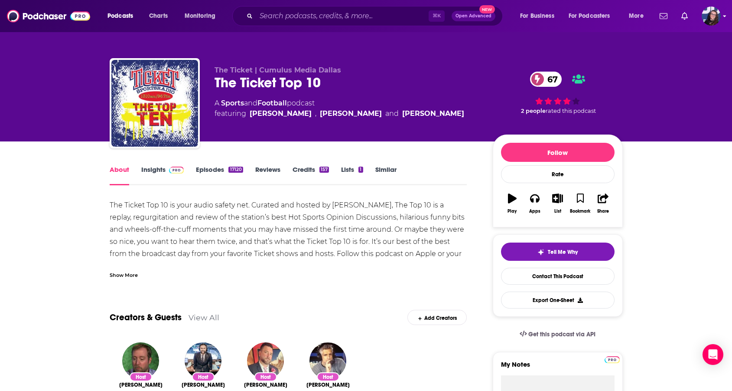
click at [581, 19] on icon "Show profile menu" at bounding box center [724, 15] width 3 height 5
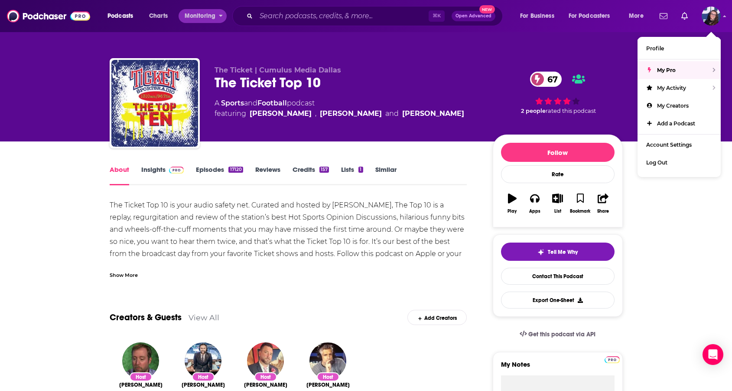
click at [199, 16] on span "Monitoring" at bounding box center [200, 16] width 31 height 12
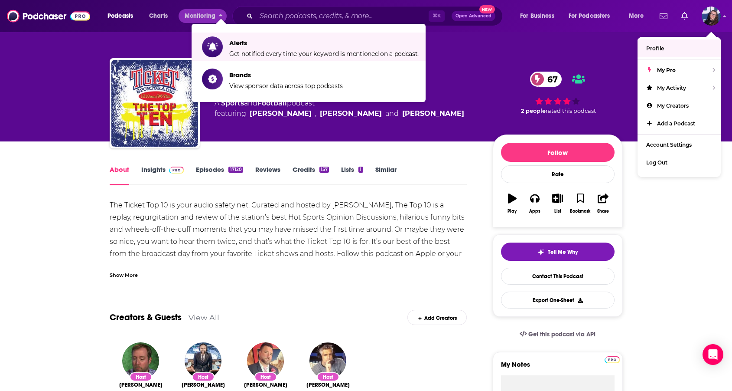
click at [581, 42] on div "The Ticket | Cumulus Media Dallas The Ticket Top 10 67 A Sports and Football po…" at bounding box center [366, 70] width 555 height 141
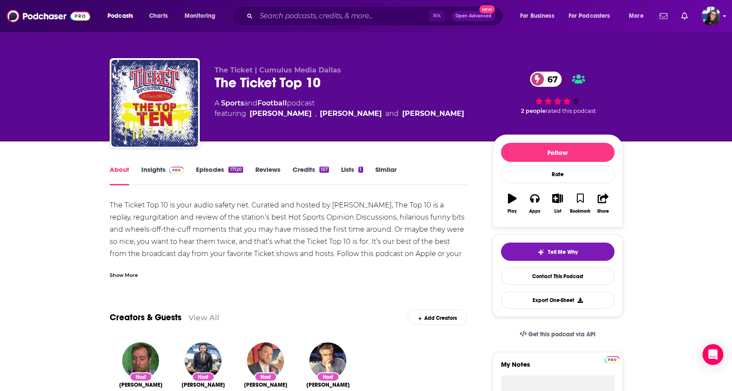
click at [581, 18] on icon "Show profile menu" at bounding box center [724, 15] width 3 height 5
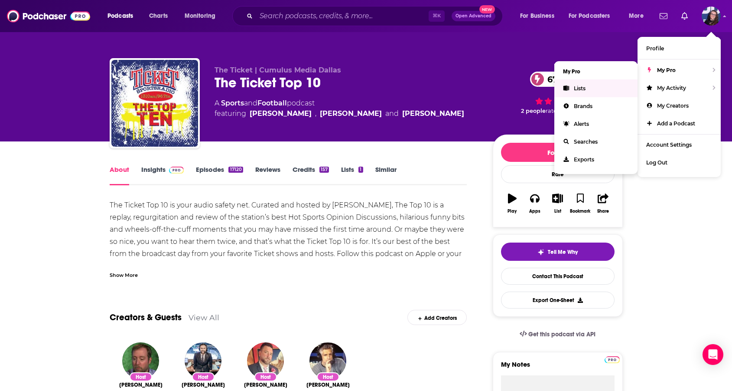
click at [581, 91] on link "Lists" at bounding box center [596, 88] width 83 height 18
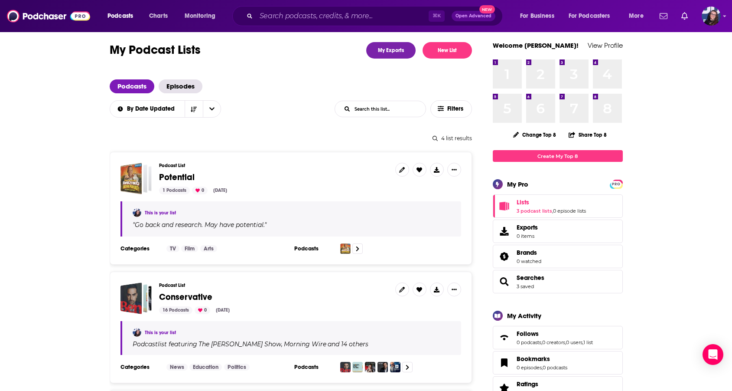
scroll to position [43, 0]
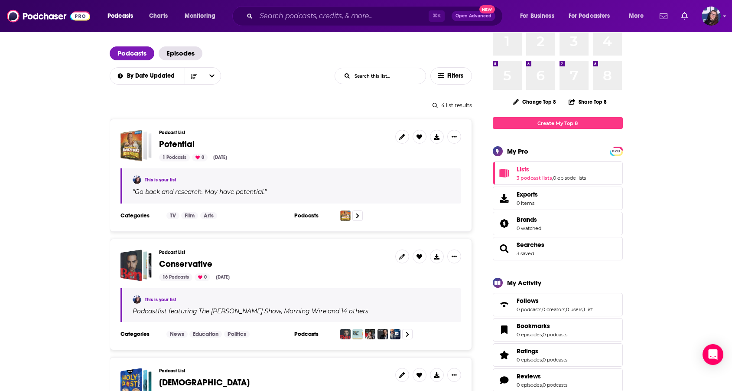
click at [569, 303] on link "Follows" at bounding box center [555, 301] width 76 height 8
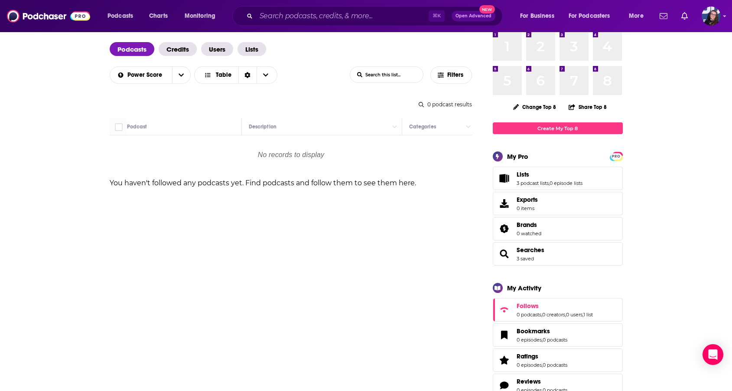
scroll to position [57, 0]
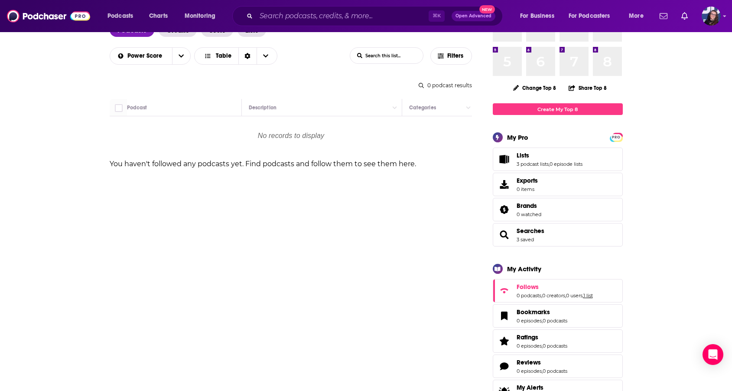
click at [581, 297] on link "1 list" at bounding box center [589, 295] width 10 height 6
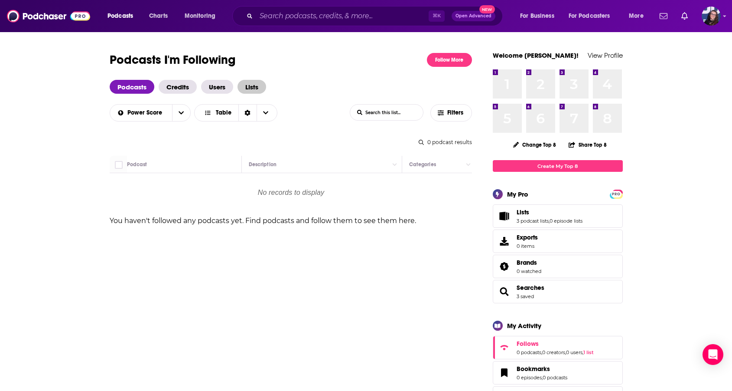
click at [255, 84] on span "Lists" at bounding box center [252, 87] width 29 height 14
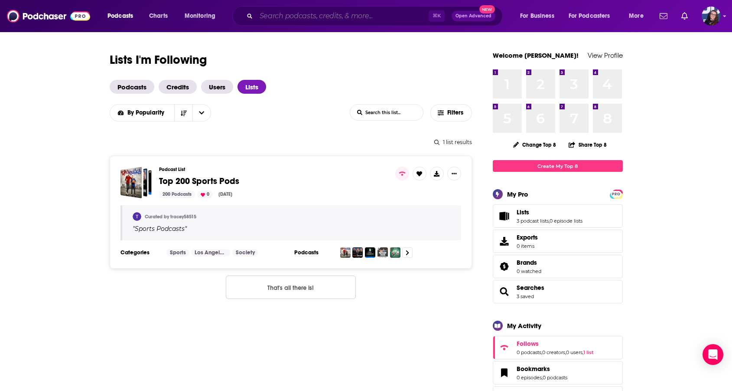
click at [287, 16] on input "Search podcasts, credits, & more..." at bounding box center [342, 16] width 173 height 14
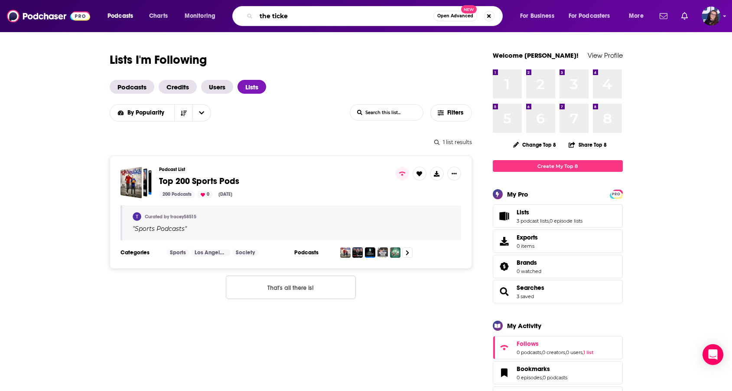
type input "the ticket"
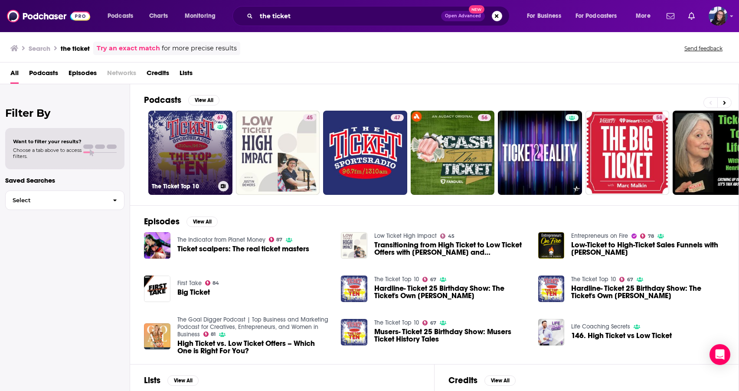
click at [191, 157] on link "67 The Ticket Top 10" at bounding box center [190, 153] width 84 height 84
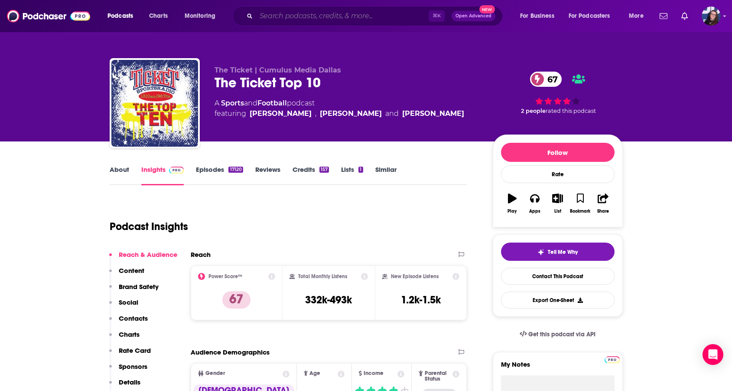
click at [294, 19] on input "Search podcasts, credits, & more..." at bounding box center [342, 16] width 173 height 14
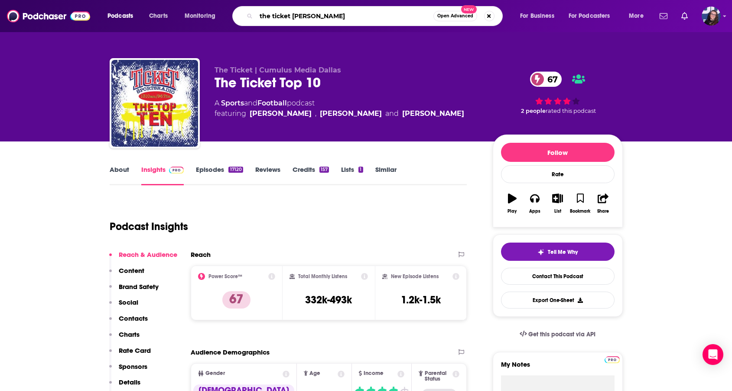
type input "the ticket mike flynt"
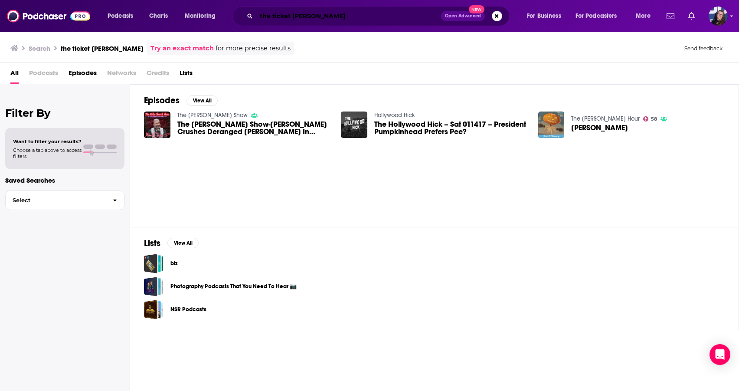
click at [333, 9] on input "the ticket mike flynt" at bounding box center [348, 16] width 185 height 14
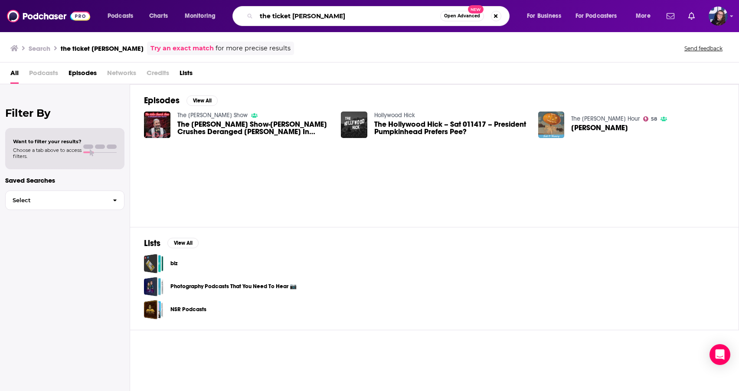
drag, startPoint x: 333, startPoint y: 16, endPoint x: 214, endPoint y: 4, distance: 119.0
click at [214, 4] on div "Podcasts Charts Monitoring the ticket mike flynt Open Advanced New For Business…" at bounding box center [369, 16] width 739 height 32
type input "mike flynt"
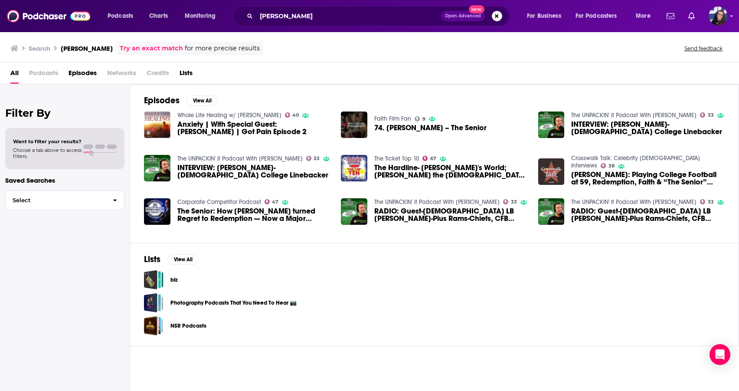
click at [417, 170] on span "The Hardline- Bob's World; Mike Flynt the 59 year old college player" at bounding box center [450, 171] width 153 height 15
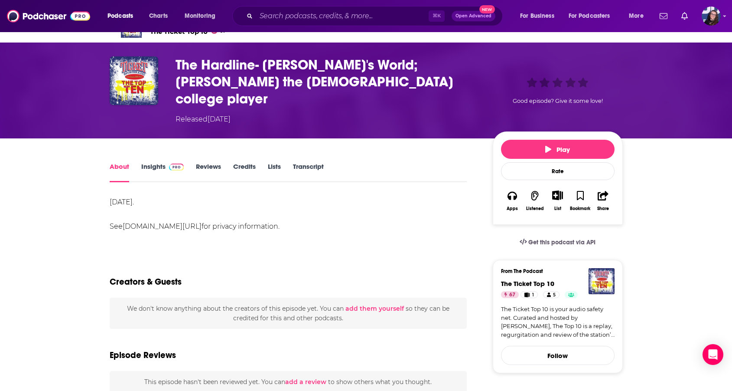
scroll to position [17, 0]
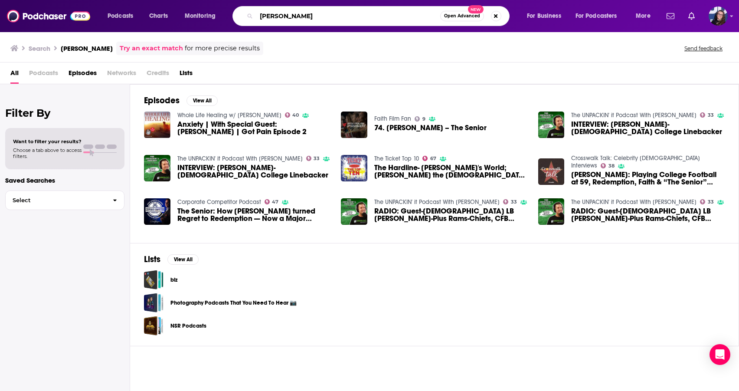
click at [314, 13] on input "mike flynt" at bounding box center [348, 16] width 184 height 14
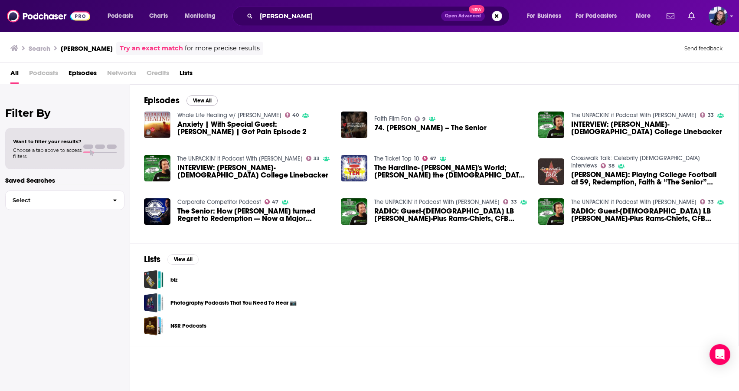
click at [196, 101] on button "View All" at bounding box center [201, 100] width 31 height 10
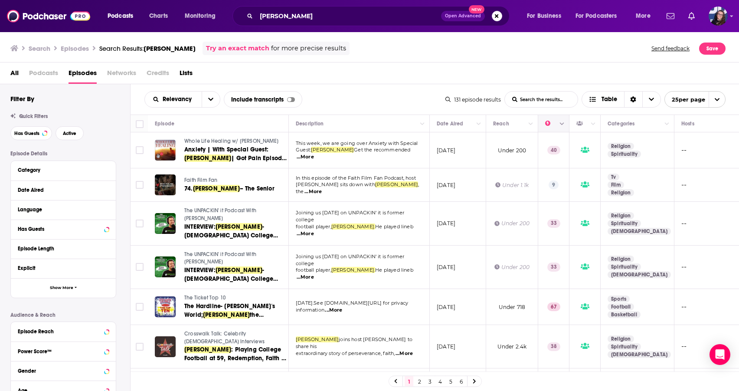
click at [564, 125] on icon "Column Actions" at bounding box center [562, 123] width 4 height 5
click at [207, 100] on div at bounding box center [369, 195] width 739 height 391
click at [209, 100] on icon "open menu" at bounding box center [210, 99] width 5 height 6
click at [188, 169] on div "Power Score" at bounding box center [182, 173] width 76 height 15
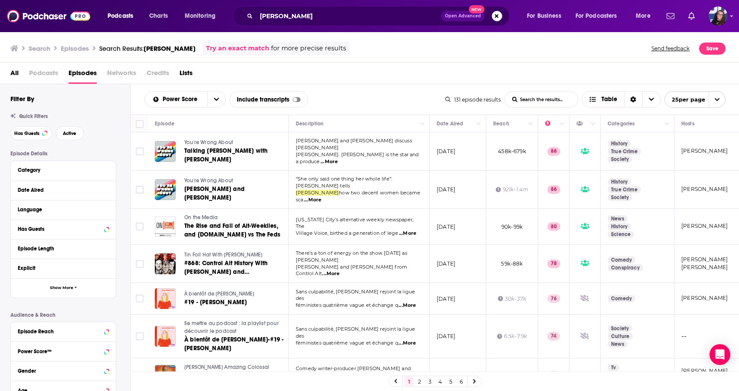
click at [548, 60] on div "Search Episodes Search Results: mike flynt Try an exact match for more precise …" at bounding box center [369, 46] width 739 height 31
click at [581, 48] on button "Save" at bounding box center [712, 48] width 26 height 12
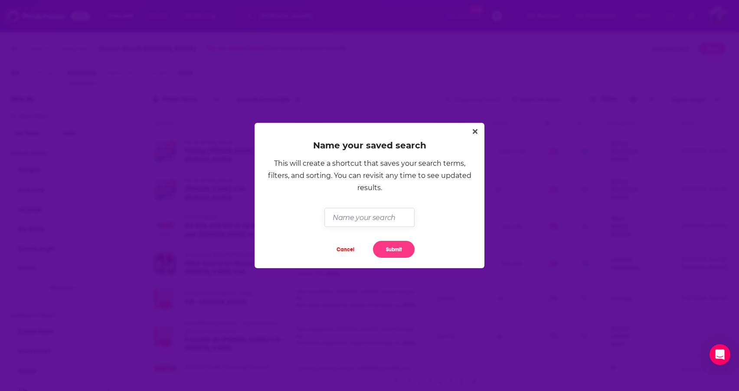
click at [363, 216] on input "Dialog" at bounding box center [369, 217] width 90 height 19
type input "[PERSON_NAME]"
click at [388, 247] on button "Submit" at bounding box center [394, 249] width 42 height 17
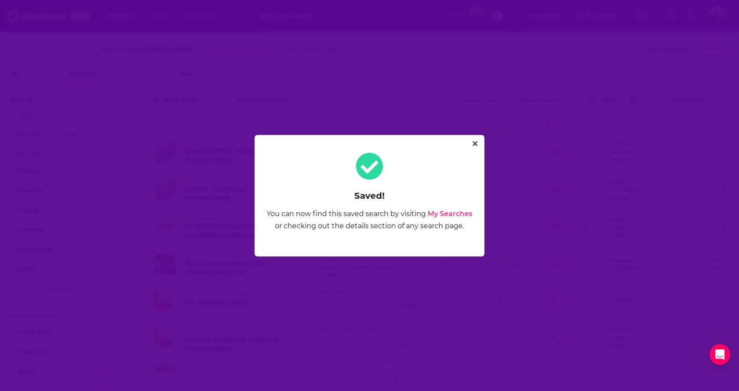
click at [451, 214] on link "My Searches" at bounding box center [450, 213] width 45 height 8
click at [474, 139] on button "Close" at bounding box center [475, 143] width 12 height 11
